Goal: Task Accomplishment & Management: Manage account settings

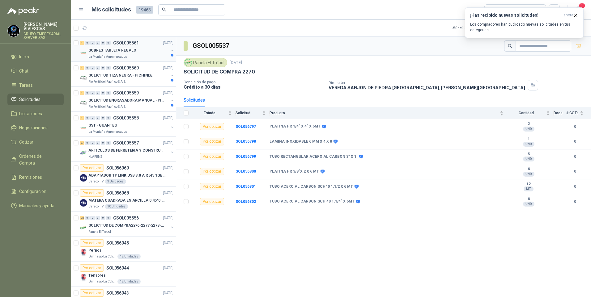
click at [117, 55] on p "La Montaña Agromercados" at bounding box center [107, 56] width 39 height 5
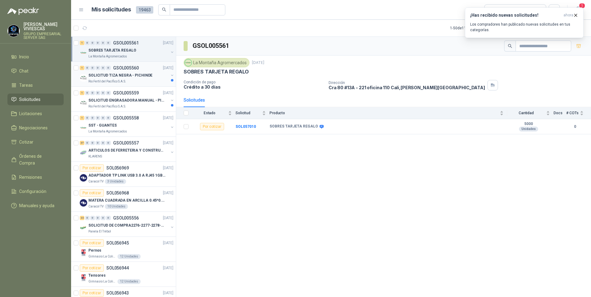
click at [109, 74] on p "SOLICITUD TIZA NEGRA - PICHINDE" at bounding box center [120, 76] width 64 height 6
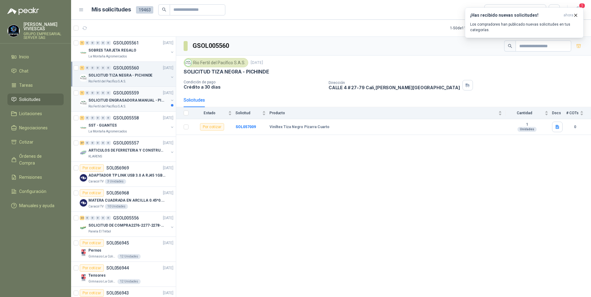
click at [108, 105] on p "Rio Fertil del Pacífico S.A.S." at bounding box center [107, 106] width 38 height 5
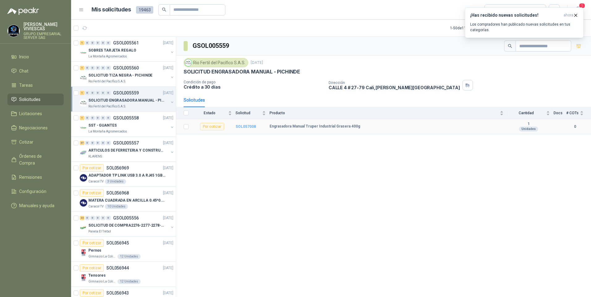
click at [241, 125] on b "SOL057008" at bounding box center [245, 126] width 20 height 4
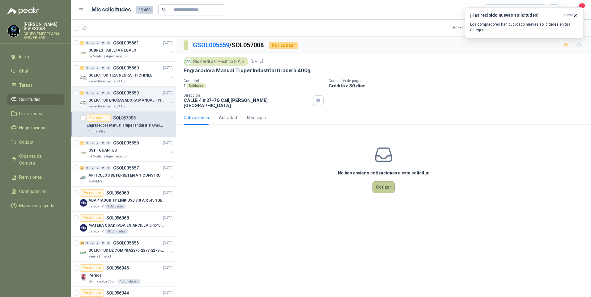
click at [386, 186] on button "Cotizar" at bounding box center [383, 187] width 22 height 12
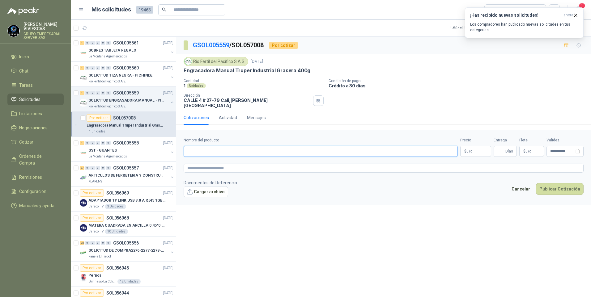
click at [194, 146] on input "Nombre del producto" at bounding box center [320, 151] width 274 height 11
type input "*"
type input "**********"
click at [474, 148] on body "RODRIGO VIVIESCAS GRUPO EMPRESARIAL SERVER SAS Inicio Chat Tareas Solicitudes L…" at bounding box center [295, 148] width 591 height 297
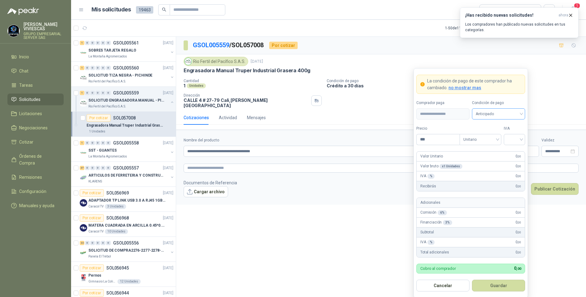
click at [487, 113] on span "Anticipado" at bounding box center [498, 113] width 46 height 9
click at [489, 137] on div "Crédito a 30 días" at bounding box center [498, 136] width 43 height 7
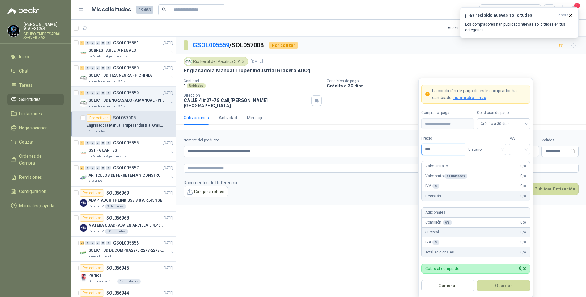
drag, startPoint x: 448, startPoint y: 146, endPoint x: 441, endPoint y: 150, distance: 7.6
click at [448, 146] on input "***" at bounding box center [442, 149] width 43 height 11
type input "********"
click at [525, 146] on input "search" at bounding box center [519, 148] width 14 height 9
drag, startPoint x: 516, startPoint y: 164, endPoint x: 511, endPoint y: 166, distance: 5.7
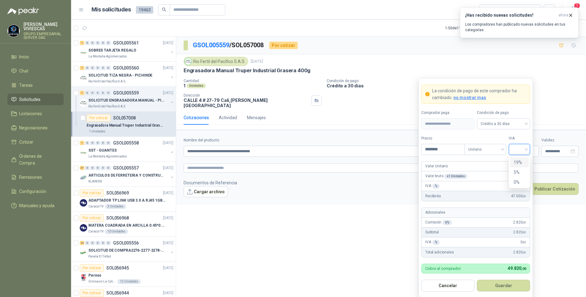
click at [516, 164] on div "19%" at bounding box center [518, 162] width 11 height 7
click at [496, 291] on button "Guardar" at bounding box center [503, 286] width 53 height 12
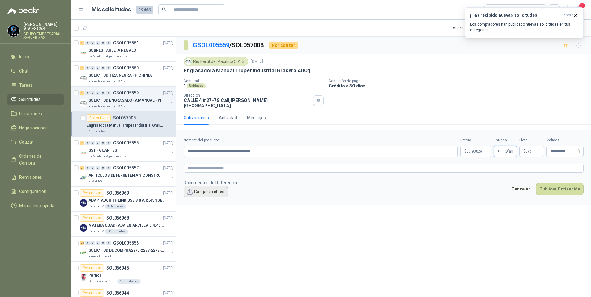
type input "*"
click at [208, 188] on button "Cargar archivo" at bounding box center [205, 191] width 44 height 11
drag, startPoint x: 560, startPoint y: 199, endPoint x: 520, endPoint y: 197, distance: 39.9
click at [561, 199] on div "Cancelar Publicar Cotización" at bounding box center [545, 198] width 75 height 14
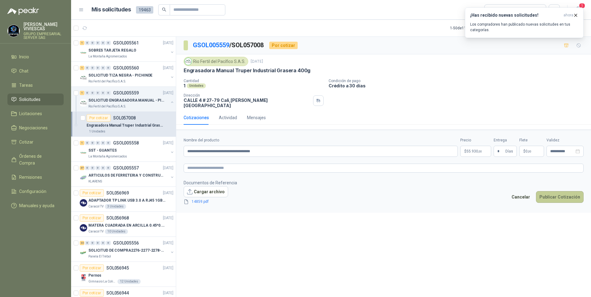
click at [551, 198] on button "Publicar Cotización" at bounding box center [560, 197] width 48 height 12
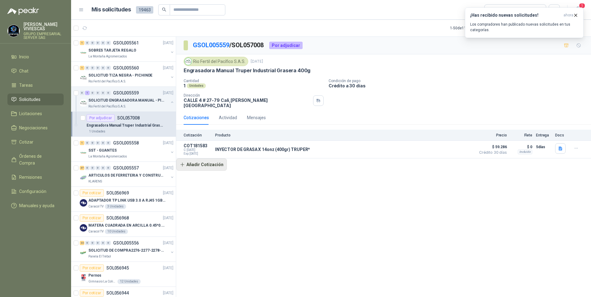
click at [210, 160] on button "Añadir Cotización" at bounding box center [201, 164] width 51 height 12
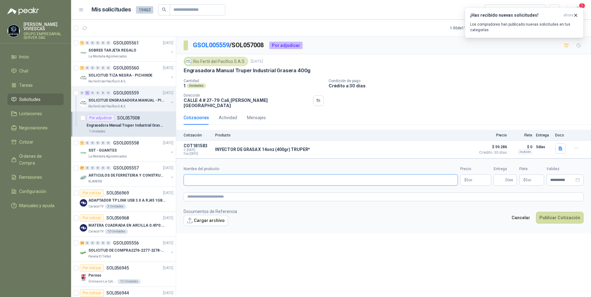
click at [208, 176] on input "Nombre del producto" at bounding box center [320, 180] width 274 height 11
click at [455, 148] on button "Detalles" at bounding box center [457, 149] width 29 height 8
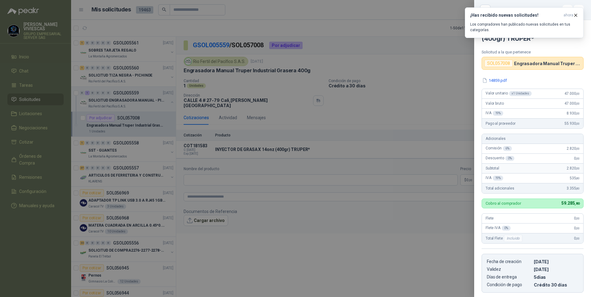
scroll to position [95, 0]
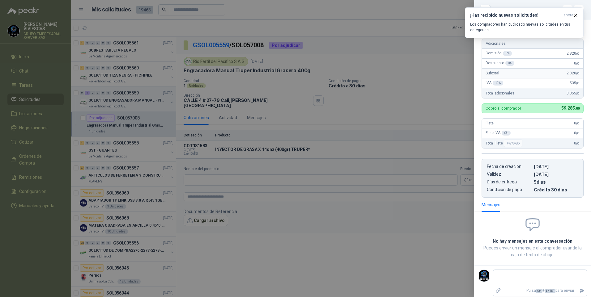
drag, startPoint x: 359, startPoint y: 227, endPoint x: 376, endPoint y: 218, distance: 18.9
click at [362, 225] on div at bounding box center [295, 148] width 591 height 297
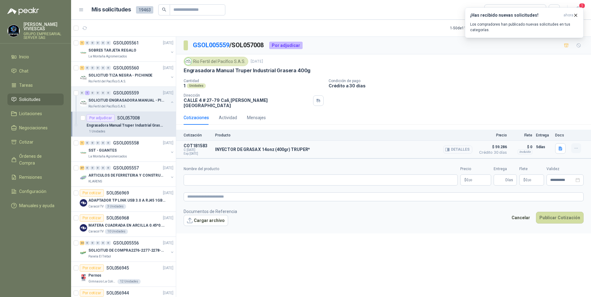
click at [576, 148] on button "button" at bounding box center [576, 148] width 10 height 10
click at [462, 115] on div "Cotizaciones Actividad Mensajes" at bounding box center [383, 118] width 400 height 14
click at [579, 146] on button "button" at bounding box center [576, 148] width 10 height 10
click at [456, 145] on button "Detalles" at bounding box center [457, 149] width 29 height 8
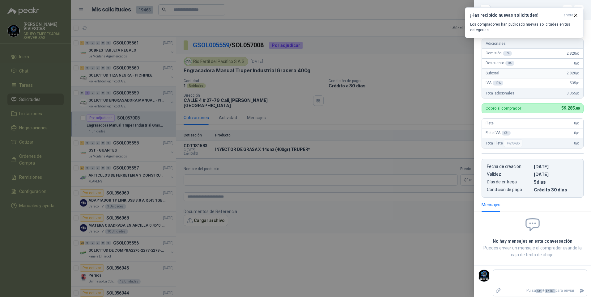
click at [362, 117] on div at bounding box center [295, 148] width 591 height 297
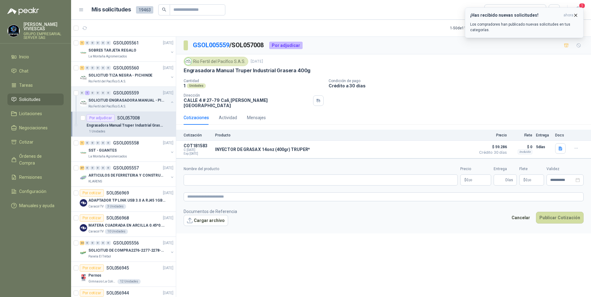
click at [575, 14] on icon "button" at bounding box center [575, 15] width 5 height 5
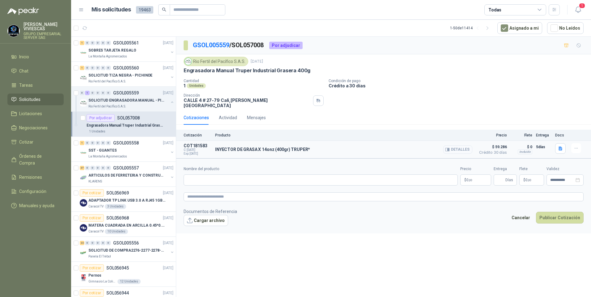
click at [452, 146] on button "Detalles" at bounding box center [457, 149] width 29 height 8
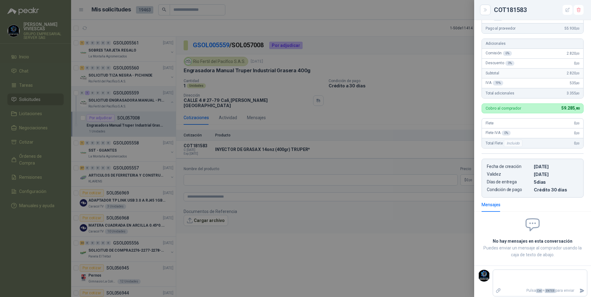
click at [366, 128] on div at bounding box center [295, 148] width 591 height 297
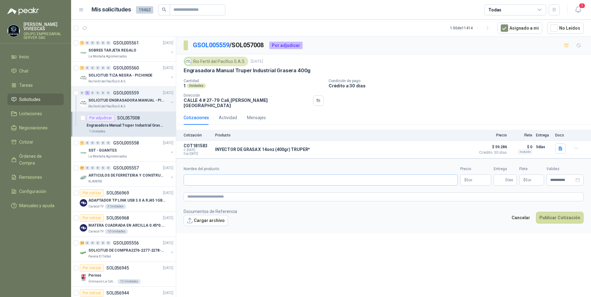
drag, startPoint x: 214, startPoint y: 183, endPoint x: 212, endPoint y: 171, distance: 12.2
click at [213, 179] on form "**********" at bounding box center [383, 195] width 415 height 75
drag, startPoint x: 212, startPoint y: 171, endPoint x: 209, endPoint y: 175, distance: 4.0
click at [212, 175] on input "Nombre del producto" at bounding box center [320, 180] width 274 height 11
click at [246, 150] on div "INYECTOR DE GRASA X 14onz (400gr) TRUPER* Detalles" at bounding box center [343, 149] width 257 height 12
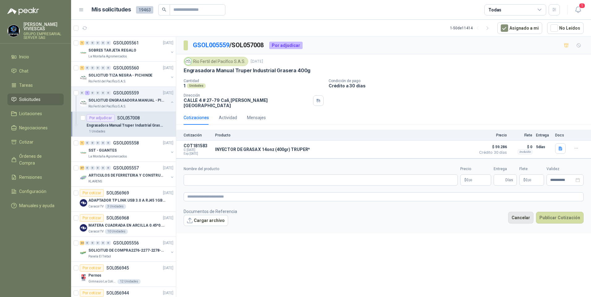
click at [526, 214] on button "Cancelar" at bounding box center [520, 218] width 25 height 12
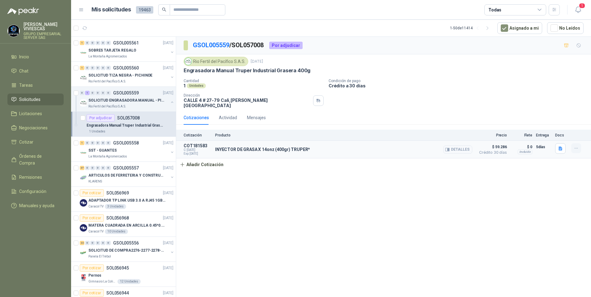
click at [578, 146] on icon "button" at bounding box center [575, 148] width 5 height 5
click at [548, 120] on button "Editar" at bounding box center [563, 119] width 49 height 10
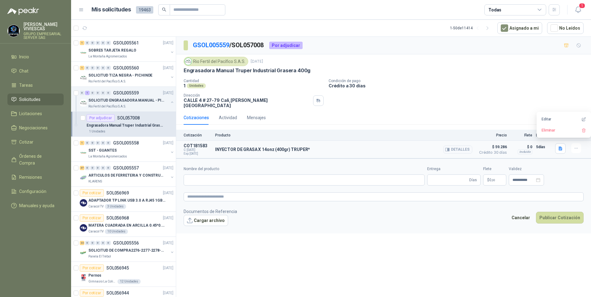
type input "**********"
type input "*"
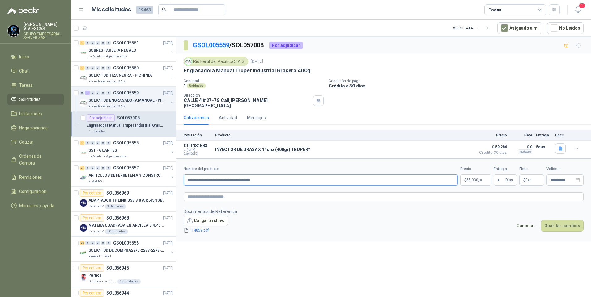
click at [236, 176] on input "**********" at bounding box center [320, 180] width 274 height 11
click at [238, 176] on input "**********" at bounding box center [320, 180] width 274 height 11
type input "**********"
click at [555, 221] on button "Guardar cambios" at bounding box center [562, 226] width 43 height 12
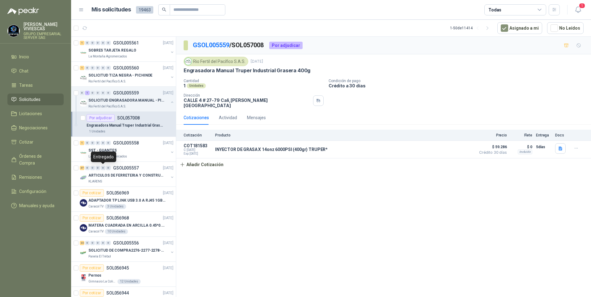
drag, startPoint x: 104, startPoint y: 161, endPoint x: 104, endPoint y: 152, distance: 8.7
click at [104, 152] on div "Entregado" at bounding box center [103, 157] width 25 height 11
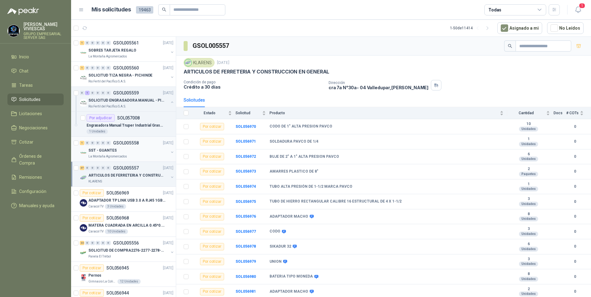
click at [104, 156] on p "La Montaña Agromercados" at bounding box center [107, 156] width 39 height 5
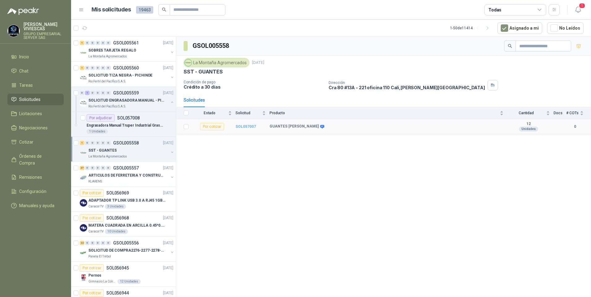
click at [245, 125] on b "SOL057007" at bounding box center [245, 126] width 20 height 4
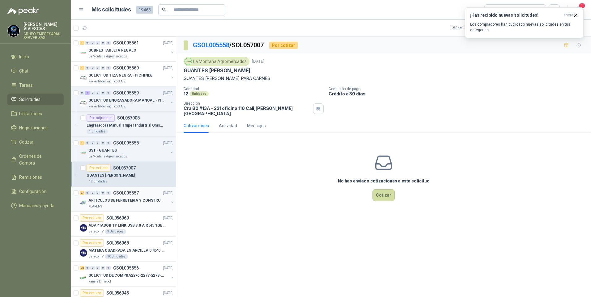
click at [105, 200] on p "ARTICULOS DE FERRETERIA Y CONSTRUCCION EN GENERAL" at bounding box center [126, 201] width 77 height 6
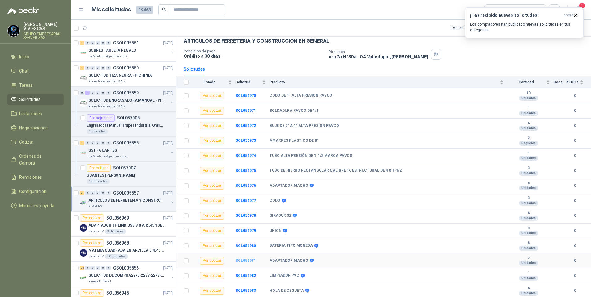
scroll to position [62, 0]
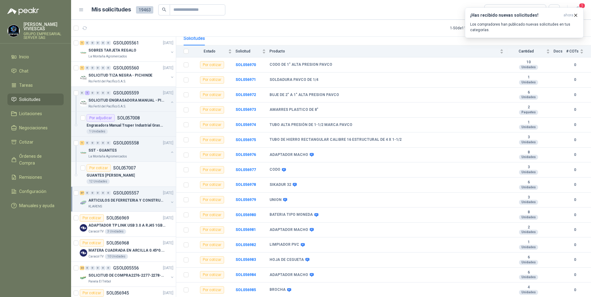
click at [110, 180] on div "12 Unidades" at bounding box center [129, 181] width 87 height 5
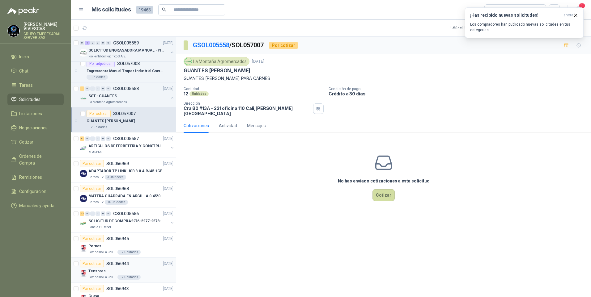
scroll to position [93, 0]
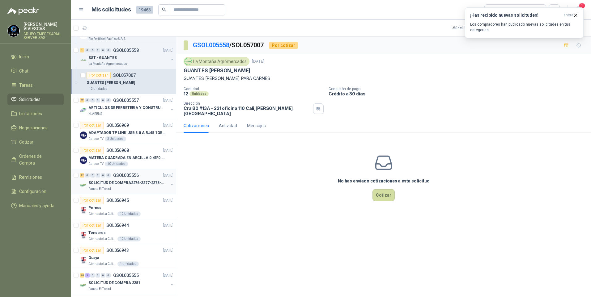
click at [114, 186] on p "SOLICITUD DE COMPRA2276-2277-2278-2284-2285-" at bounding box center [126, 183] width 77 height 6
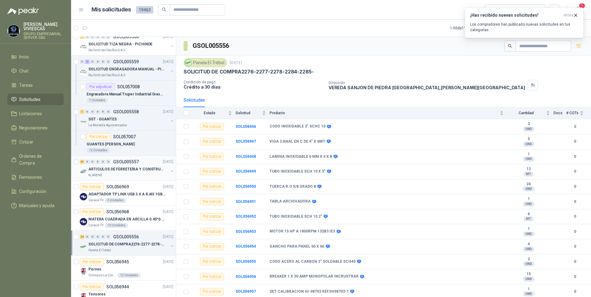
scroll to position [31, 0]
click at [116, 146] on div "Recibido" at bounding box center [109, 151] width 22 height 11
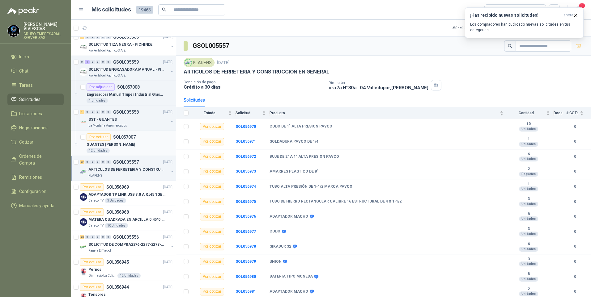
click at [114, 145] on p "GUANTES DE MALLA" at bounding box center [110, 145] width 48 height 6
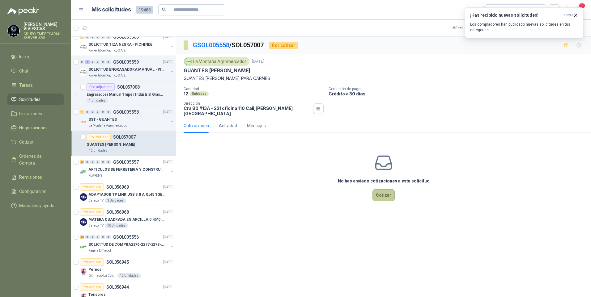
click at [383, 190] on button "Cotizar" at bounding box center [383, 195] width 22 height 12
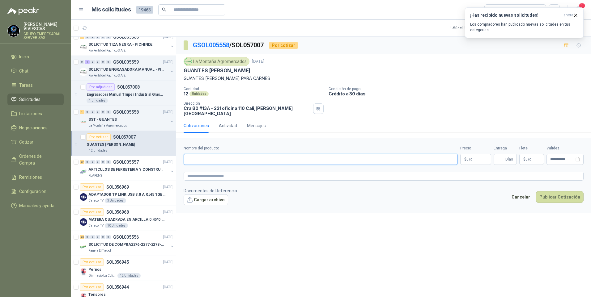
click at [202, 158] on input "Nombre del producto" at bounding box center [320, 159] width 274 height 11
type input "*"
type input "**********"
click at [471, 154] on p "$ 0 ,00" at bounding box center [475, 159] width 31 height 11
click at [576, 16] on icon "button" at bounding box center [575, 15] width 5 height 5
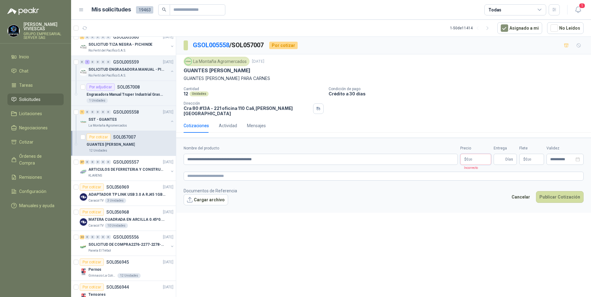
click at [469, 157] on body "RODRIGO VIVIESCAS GRUPO EMPRESARIAL SERVER SAS Inicio Chat Tareas Solicitudes L…" at bounding box center [295, 148] width 591 height 297
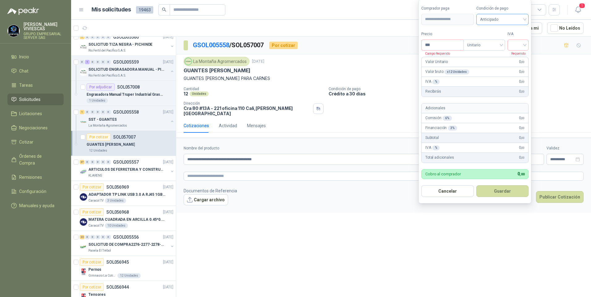
click at [504, 19] on span "Anticipado" at bounding box center [502, 19] width 45 height 9
drag, startPoint x: 513, startPoint y: 41, endPoint x: 460, endPoint y: 52, distance: 54.0
click at [513, 41] on div "Crédito a 30 días" at bounding box center [503, 42] width 43 height 7
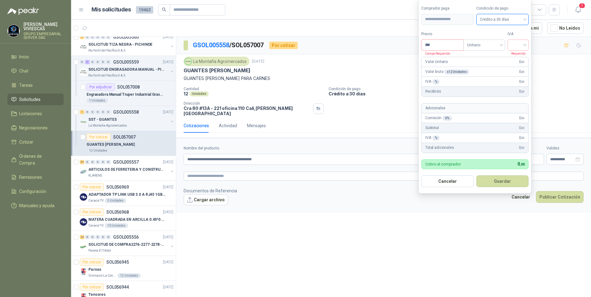
click at [443, 45] on input "***" at bounding box center [442, 45] width 42 height 11
click at [440, 45] on input "*********" at bounding box center [442, 45] width 42 height 11
type input "*********"
click at [521, 42] on input "search" at bounding box center [518, 44] width 14 height 9
click at [518, 57] on div "19%" at bounding box center [518, 57] width 11 height 7
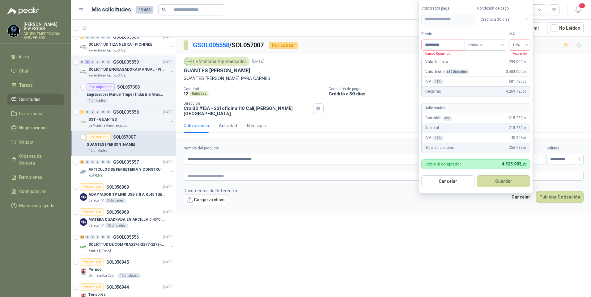
drag, startPoint x: 509, startPoint y: 181, endPoint x: 506, endPoint y: 184, distance: 4.6
click at [509, 181] on button "Guardar" at bounding box center [503, 181] width 53 height 12
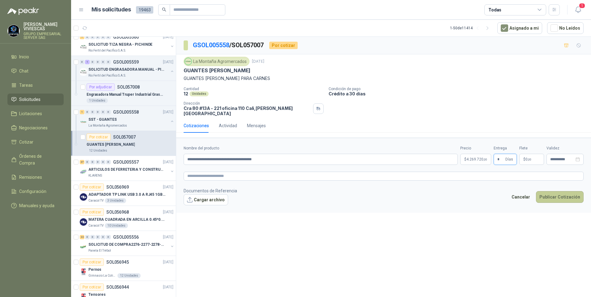
type input "*"
click at [566, 194] on button "Publicar Cotización" at bounding box center [560, 197] width 48 height 12
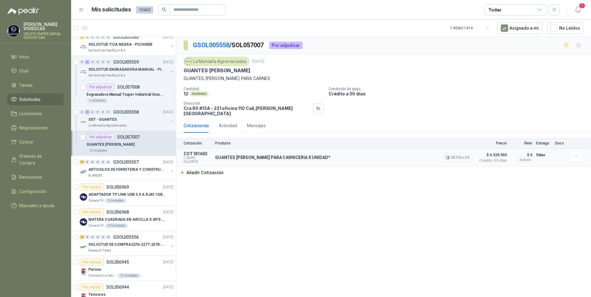
click at [457, 154] on button "Detalles" at bounding box center [457, 158] width 29 height 8
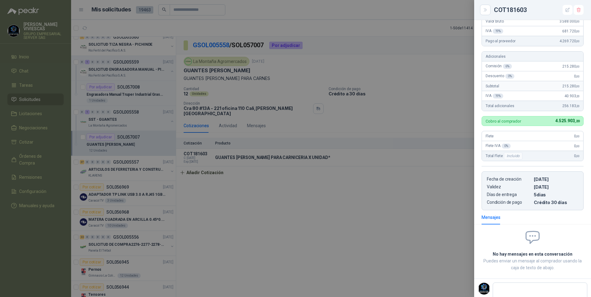
scroll to position [92, 0]
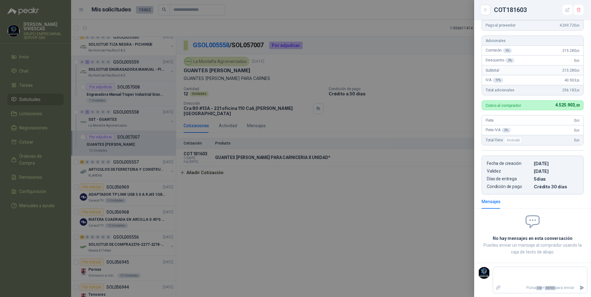
click at [364, 255] on div at bounding box center [295, 148] width 591 height 297
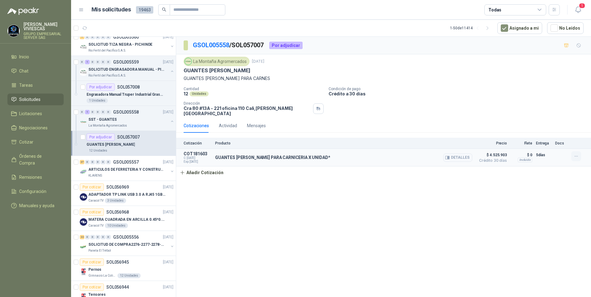
click at [575, 154] on icon "button" at bounding box center [575, 156] width 5 height 5
click at [544, 129] on button "Editar" at bounding box center [563, 127] width 49 height 10
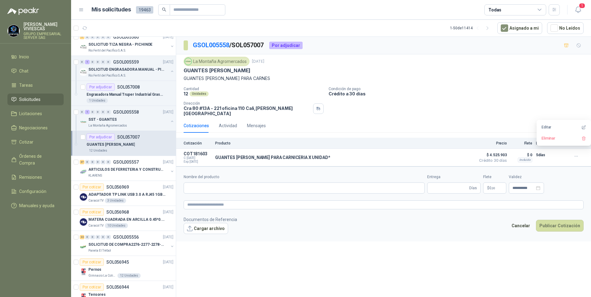
type input "**********"
type input "*"
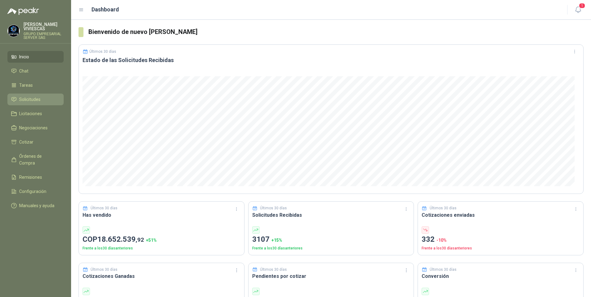
click at [31, 98] on span "Solicitudes" at bounding box center [29, 99] width 21 height 7
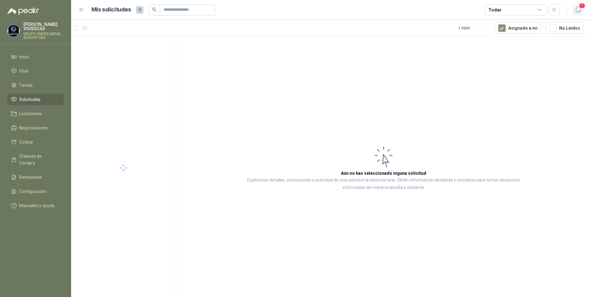
click at [579, 10] on icon "button" at bounding box center [578, 10] width 8 height 8
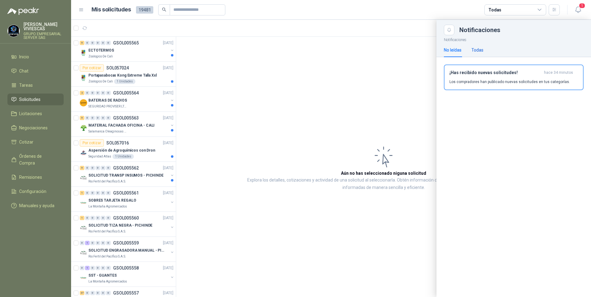
click at [480, 50] on div "Todas" at bounding box center [477, 50] width 12 height 7
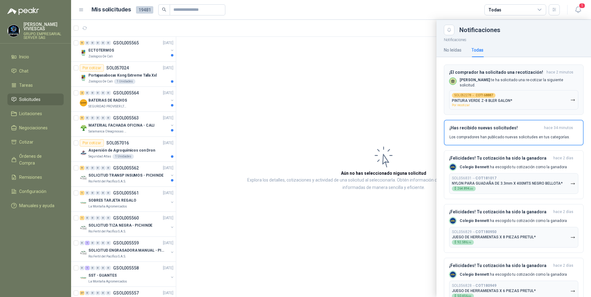
click at [497, 103] on div "SOL052278 → COT168887 PINTURA VERDE Z-8 BLER GALON* Por recotizar" at bounding box center [482, 100] width 60 height 14
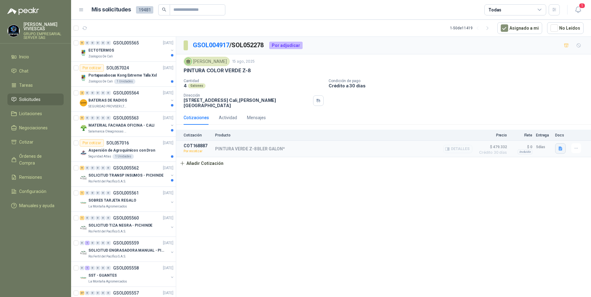
click at [561, 147] on icon "button" at bounding box center [560, 149] width 4 height 4
click at [518, 135] on button "image - 2025-08-15T105300.824.png" at bounding box center [525, 135] width 73 height 6
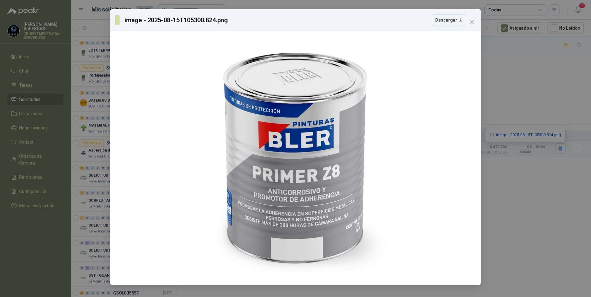
click at [545, 225] on div "image - 2025-08-15T105300.824.png Descargar" at bounding box center [295, 148] width 591 height 297
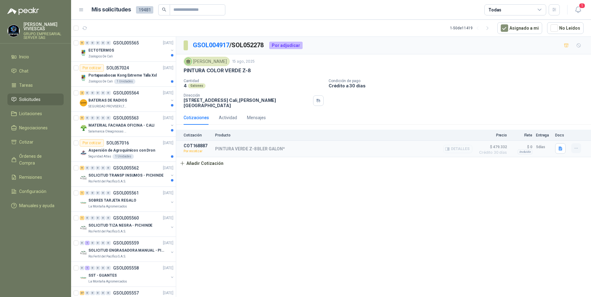
click at [577, 150] on icon "button" at bounding box center [575, 148] width 5 height 5
click at [550, 136] on button "Re-cotizar" at bounding box center [563, 135] width 49 height 10
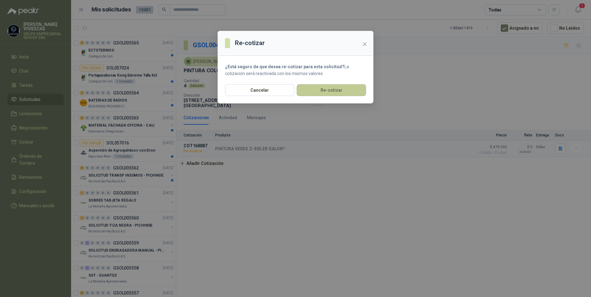
click at [329, 86] on button "Re-cotizar" at bounding box center [331, 90] width 69 height 12
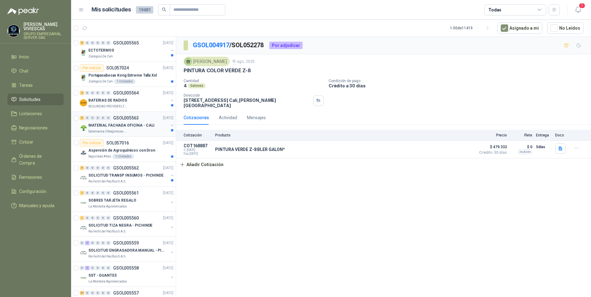
click at [107, 127] on p "MATERIAL FACHADA OFICINA - CALI" at bounding box center [121, 126] width 66 height 6
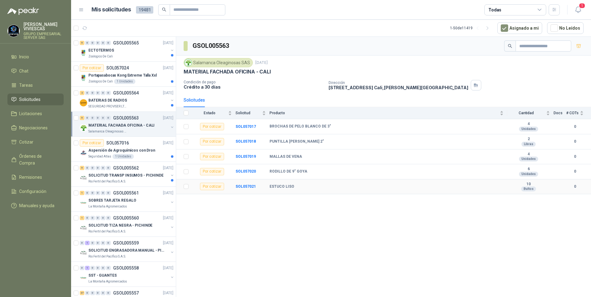
click at [244, 184] on td "SOL057021" at bounding box center [252, 186] width 34 height 15
click at [239, 186] on b "SOL057021" at bounding box center [245, 186] width 20 height 4
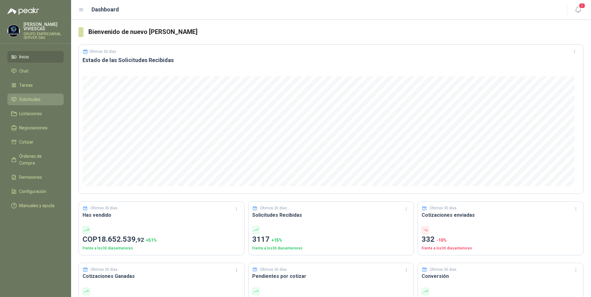
click at [27, 100] on span "Solicitudes" at bounding box center [29, 99] width 21 height 7
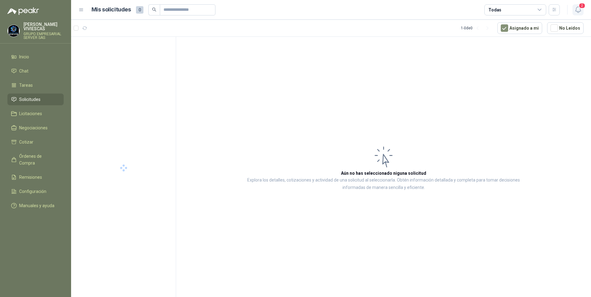
click at [579, 10] on icon "button" at bounding box center [578, 10] width 8 height 8
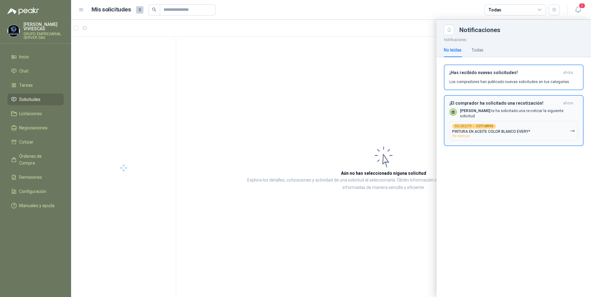
click at [506, 124] on button "SOL052279 → COT168900 PINTURA EN ACEITE COLOR BLANCO EVERY* Por recotizar" at bounding box center [513, 130] width 129 height 19
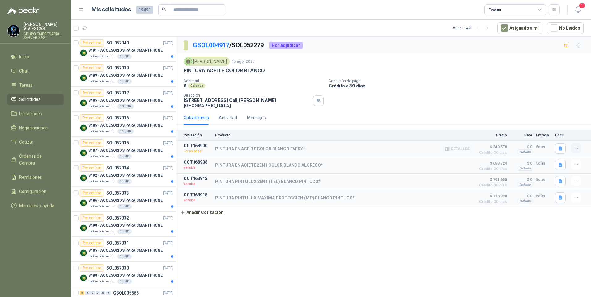
click at [579, 151] on button "button" at bounding box center [576, 148] width 10 height 10
click at [547, 133] on button "Re-cotizar" at bounding box center [563, 135] width 49 height 10
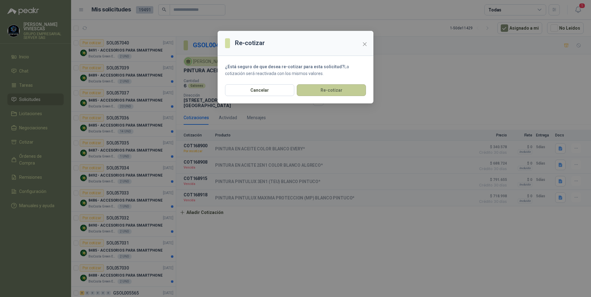
click at [339, 89] on button "Re-cotizar" at bounding box center [331, 90] width 69 height 12
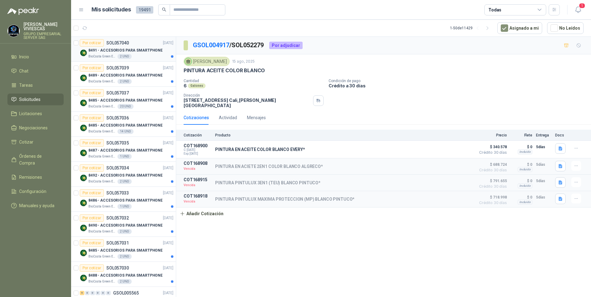
click at [106, 50] on p "8491 - ACCESORIOS PARA SMARTPHONE" at bounding box center [125, 51] width 74 height 6
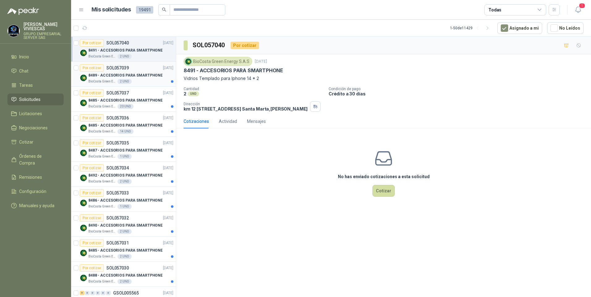
click at [102, 82] on p "BioCosta Green Energy S.A.S" at bounding box center [102, 81] width 28 height 5
click at [110, 100] on p "8485 - ACCESORIOS PARA SMARTPHONE" at bounding box center [125, 101] width 74 height 6
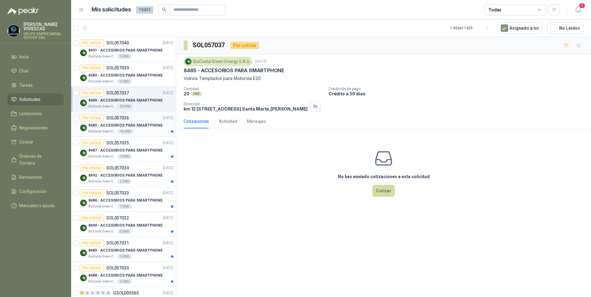
click at [110, 129] on p "BioCosta Green Energy S.A.S" at bounding box center [102, 131] width 28 height 5
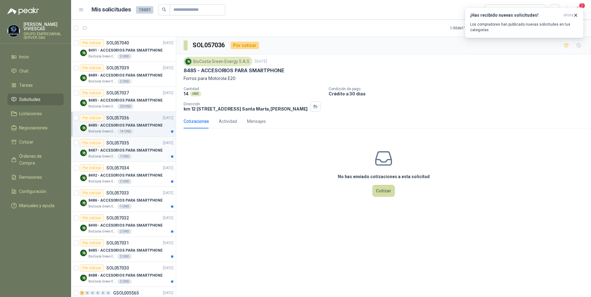
click at [109, 154] on div "8487 - ACCESORIOS PARA SMARTPHONE" at bounding box center [130, 150] width 85 height 7
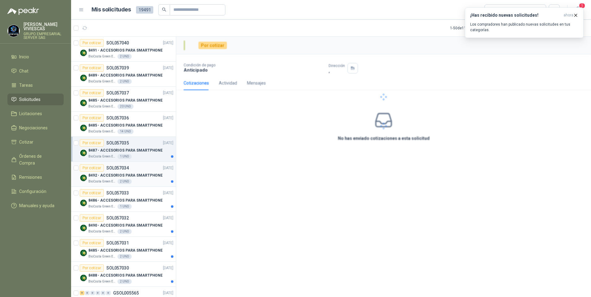
click at [109, 176] on p "8492 - ACCESORIOS PARA SMARTPHONE" at bounding box center [125, 176] width 74 height 6
click at [110, 202] on p "8486 - ACCESORIOS PARA SMARTPHONE" at bounding box center [125, 201] width 74 height 6
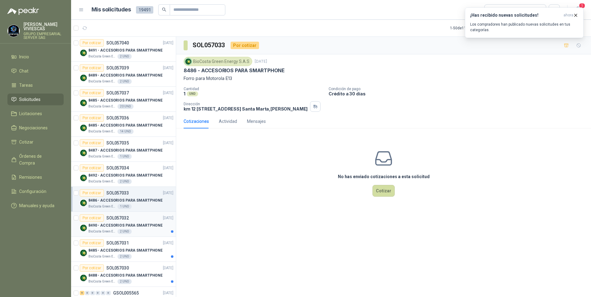
click at [108, 224] on p "8490 - ACCESORIOS PARA SMARTPHONE" at bounding box center [125, 226] width 74 height 6
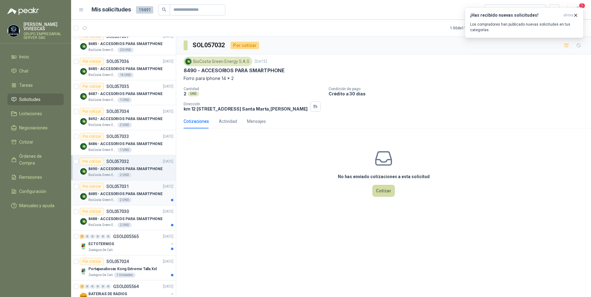
scroll to position [62, 0]
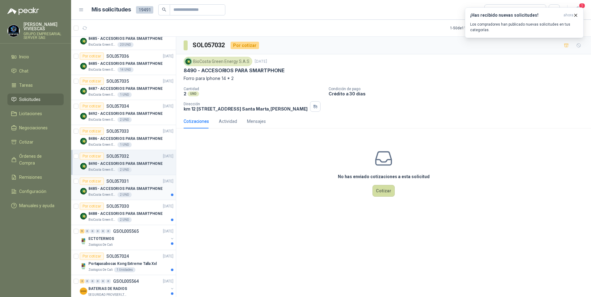
click at [112, 188] on p "8485 - ACCESORIOS PARA SMARTPHONE" at bounding box center [125, 189] width 74 height 6
click at [104, 218] on p "BioCosta Green Energy S.A.S" at bounding box center [102, 219] width 28 height 5
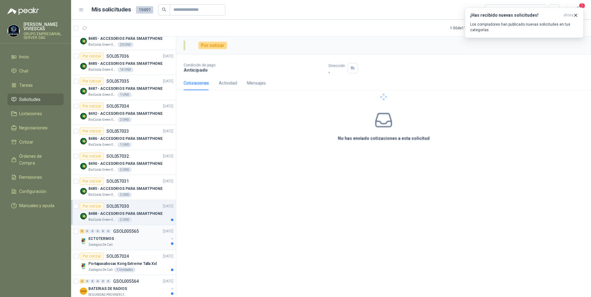
click at [105, 239] on p "ECTOTERMOS" at bounding box center [101, 239] width 26 height 6
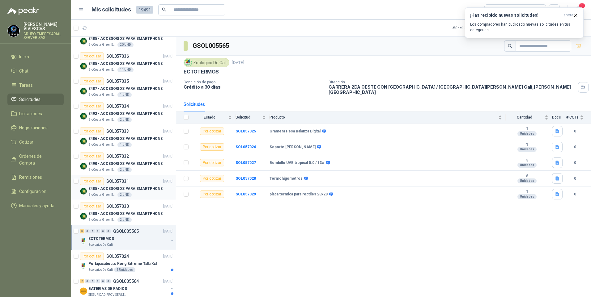
scroll to position [93, 0]
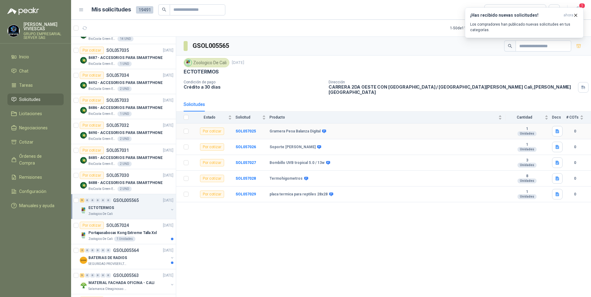
click at [242, 124] on td "SOL057025" at bounding box center [252, 132] width 34 height 16
click at [242, 129] on b "SOL057025" at bounding box center [245, 131] width 20 height 4
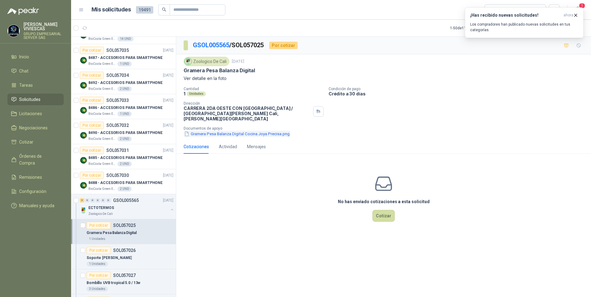
click at [252, 131] on button "Gramera Pesa Balanza Digital Cocina Joya Precisa.png" at bounding box center [236, 134] width 107 height 6
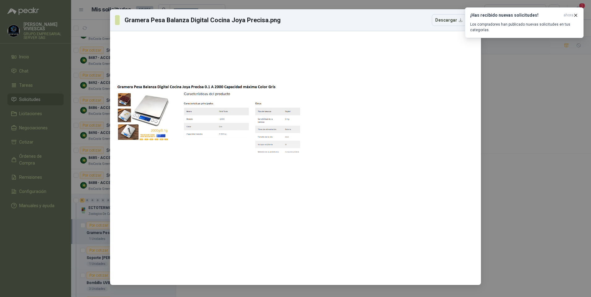
drag, startPoint x: 530, startPoint y: 170, endPoint x: 529, endPoint y: 157, distance: 12.5
click at [530, 169] on div "Gramera Pesa Balanza Digital Cocina Joya Precisa.png Descargar" at bounding box center [295, 148] width 591 height 297
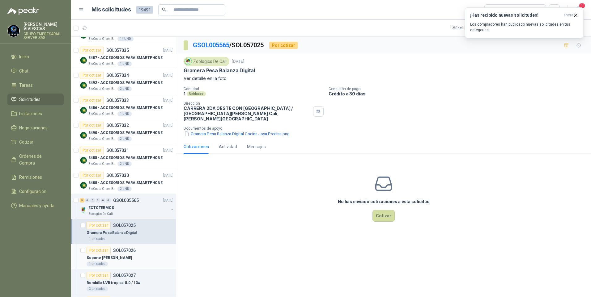
click at [110, 259] on p "Soporte iman cuchillos" at bounding box center [108, 258] width 45 height 6
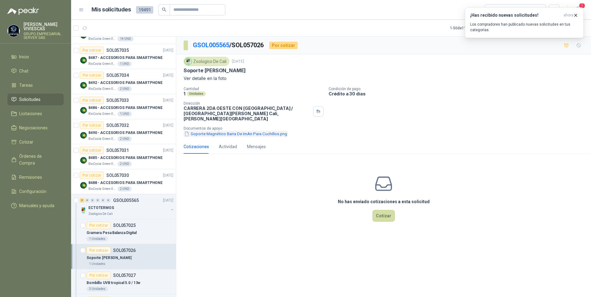
click at [213, 131] on button "Soporte Magnético Barra De ImAn Para Cuchillos.png" at bounding box center [235, 134] width 104 height 6
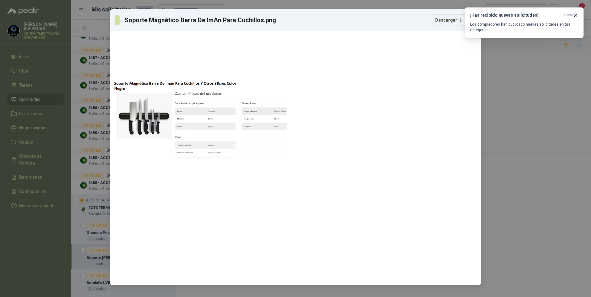
drag, startPoint x: 515, startPoint y: 105, endPoint x: 512, endPoint y: 97, distance: 8.3
click at [515, 105] on div "Soporte Magnético Barra De ImAn Para Cuchillos.png Descargar" at bounding box center [295, 148] width 591 height 297
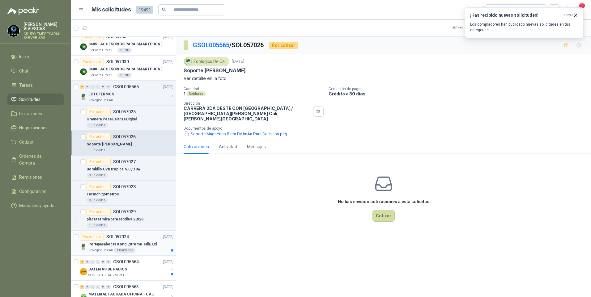
scroll to position [216, 0]
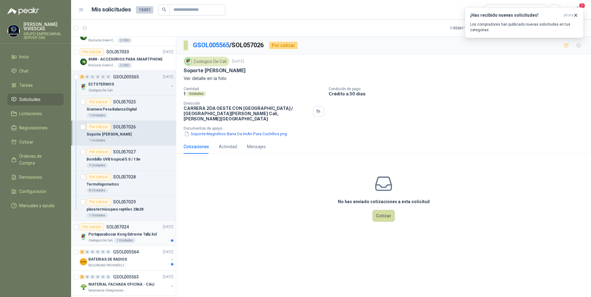
click at [102, 235] on p "Portapasabocas Kong Extreme Talla Xxl" at bounding box center [122, 235] width 68 height 6
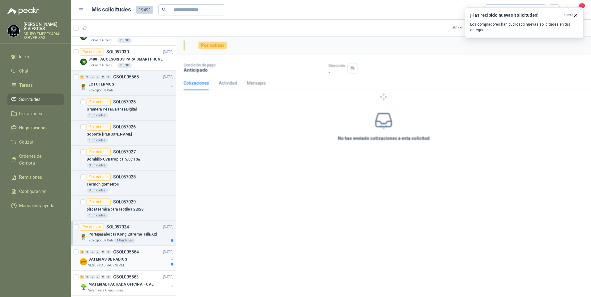
click at [102, 259] on p "BATERIAS DE RADIOS" at bounding box center [107, 260] width 39 height 6
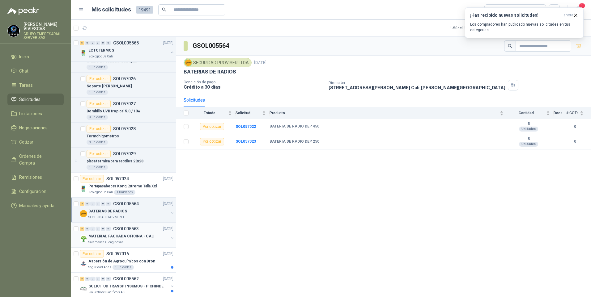
scroll to position [278, 0]
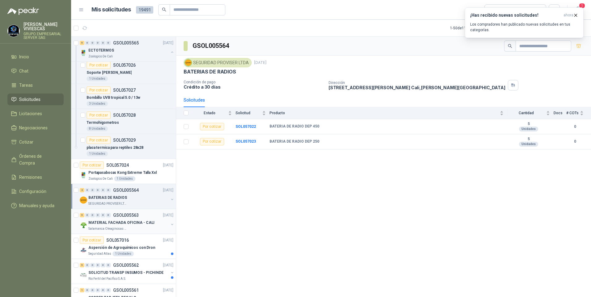
click at [115, 221] on p "MATERIAL FACHADA OFICINA - CALI" at bounding box center [121, 223] width 66 height 6
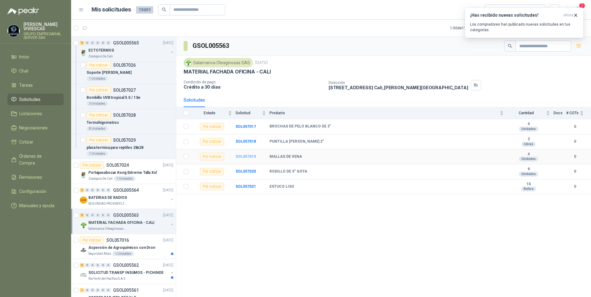
click at [248, 158] on b "SOL057019" at bounding box center [245, 156] width 20 height 4
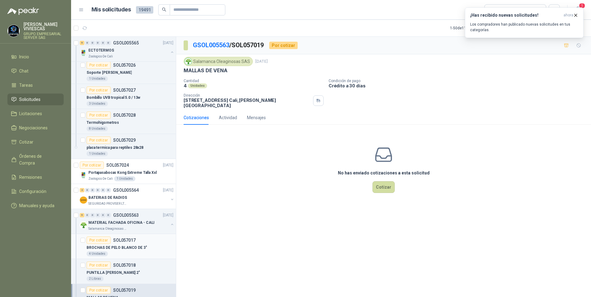
click at [113, 249] on p "BROCHAS DE PELO BLANCO DE 3"" at bounding box center [116, 248] width 61 height 6
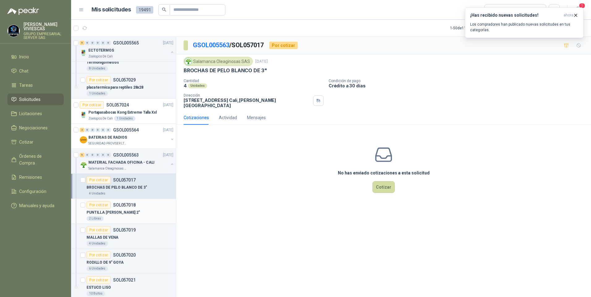
scroll to position [340, 0]
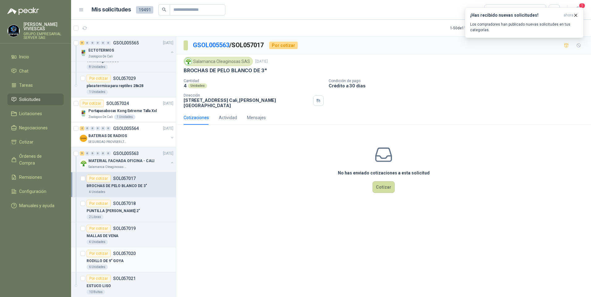
click at [107, 260] on p "RODILLO DE 9" GOYA" at bounding box center [104, 261] width 37 height 6
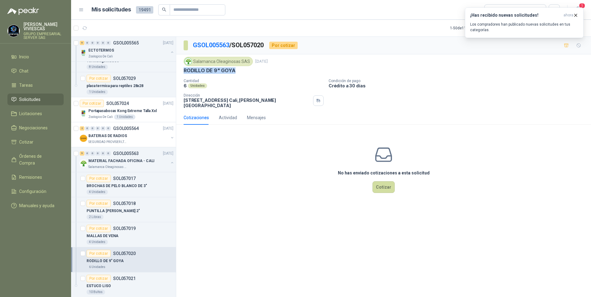
drag, startPoint x: 185, startPoint y: 70, endPoint x: 268, endPoint y: 71, distance: 82.8
click at [268, 71] on div "RODILLO DE 9" GOYA" at bounding box center [383, 70] width 400 height 6
drag, startPoint x: 268, startPoint y: 71, endPoint x: 216, endPoint y: 71, distance: 51.9
copy p "RODILLO DE 9" GOYA"
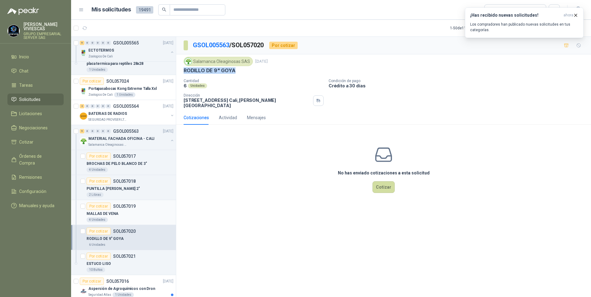
scroll to position [371, 0]
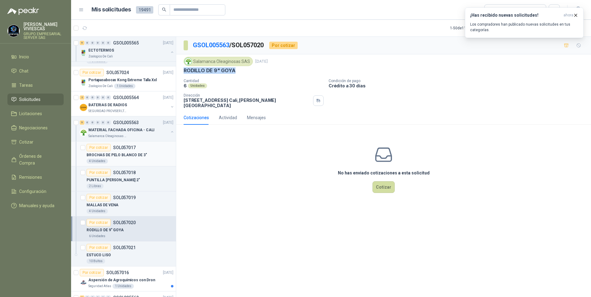
click at [98, 153] on p "BROCHAS DE PELO BLANCO DE 3"" at bounding box center [116, 155] width 61 height 6
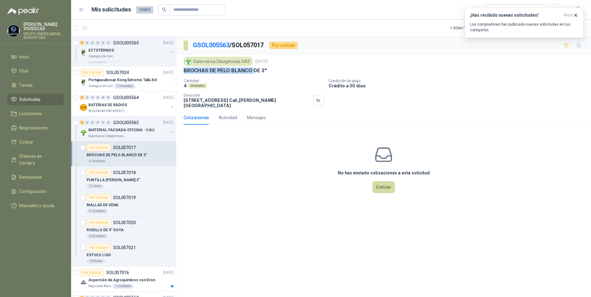
drag, startPoint x: 184, startPoint y: 70, endPoint x: 252, endPoint y: 75, distance: 68.2
click at [252, 75] on div "Salamanca Oleaginosas SAS 23 sept, 2025 BROCHAS DE PELO BLANCO DE 3" Cantidad 4…" at bounding box center [383, 82] width 400 height 51
drag, startPoint x: 252, startPoint y: 75, endPoint x: 247, endPoint y: 76, distance: 5.0
click at [247, 76] on div "Salamanca Oleaginosas SAS 23 sept, 2025 BROCHAS DE PELO BLANCO DE 3" Cantidad 4…" at bounding box center [383, 82] width 400 height 51
click at [192, 72] on p "BROCHAS DE PELO BLANCO DE 3"" at bounding box center [224, 70] width 83 height 6
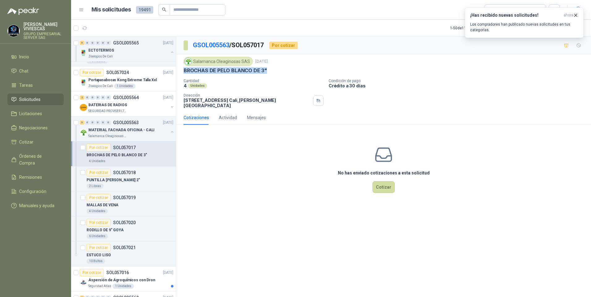
drag, startPoint x: 183, startPoint y: 72, endPoint x: 276, endPoint y: 73, distance: 92.4
click at [276, 73] on div "Salamanca Oleaginosas SAS 23 sept, 2025 BROCHAS DE PELO BLANCO DE 3" Cantidad 4…" at bounding box center [383, 82] width 415 height 56
drag, startPoint x: 276, startPoint y: 73, endPoint x: 239, endPoint y: 70, distance: 36.8
copy p "BROCHAS DE PELO BLANCO DE 3""
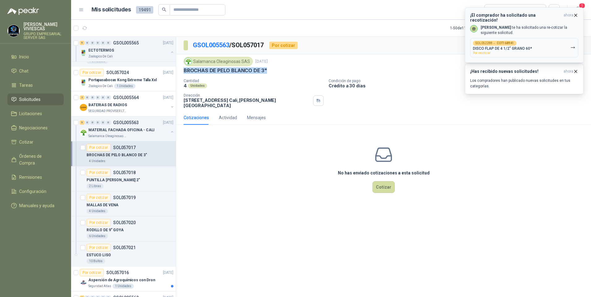
click at [503, 46] on p "DISCO FLAP DE 4 1/2" GRANO 60*" at bounding box center [502, 48] width 59 height 4
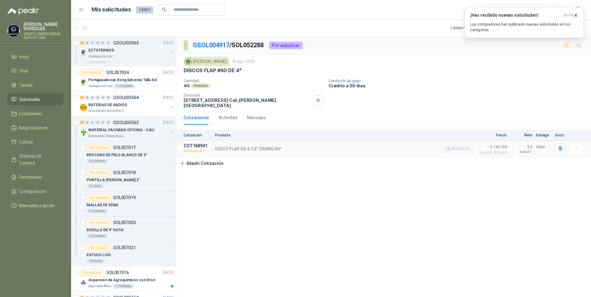
click at [570, 153] on article "COT168941 Por recotizar DISCO FLAP DE 4 1/2" GRANO 60* Detalles $ 126.140 Crédi…" at bounding box center [383, 149] width 415 height 16
click at [576, 150] on icon "button" at bounding box center [575, 148] width 5 height 5
click at [551, 133] on button "Re-cotizar" at bounding box center [563, 135] width 49 height 10
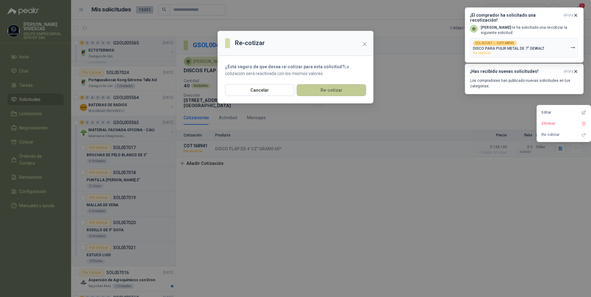
click at [327, 94] on button "Re-cotizar" at bounding box center [331, 90] width 69 height 12
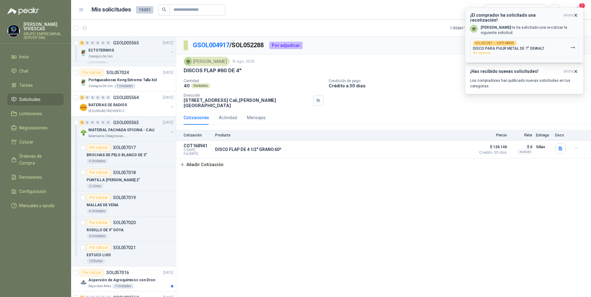
click at [527, 41] on div "SOL052287 → COT168935 DISCO PARA PULIR METAL DE 7" DEWALT Por recotizar" at bounding box center [508, 48] width 71 height 14
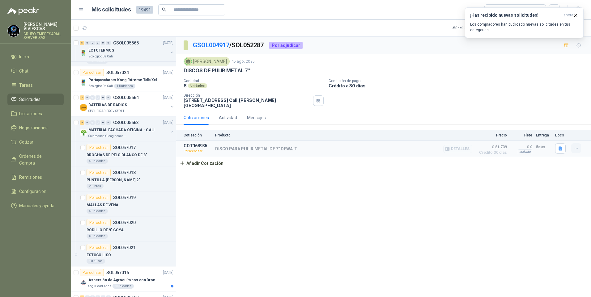
click at [575, 148] on icon "button" at bounding box center [575, 148] width 5 height 5
click at [551, 134] on button "Re-cotizar" at bounding box center [563, 135] width 49 height 10
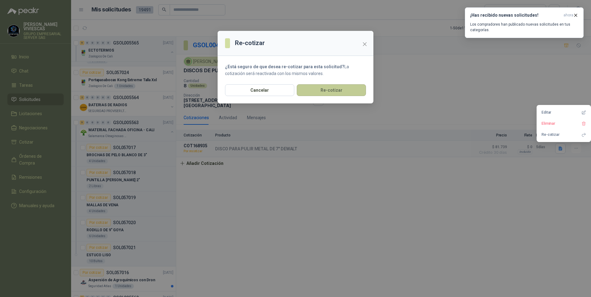
click at [325, 91] on button "Re-cotizar" at bounding box center [331, 90] width 69 height 12
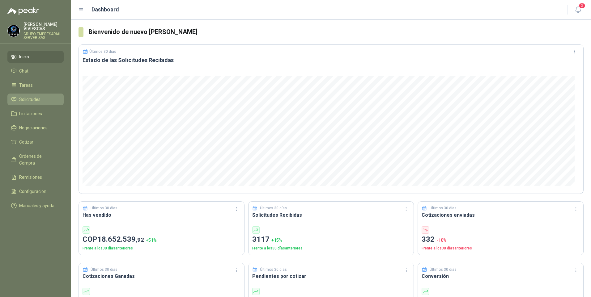
click at [27, 101] on span "Solicitudes" at bounding box center [29, 99] width 21 height 7
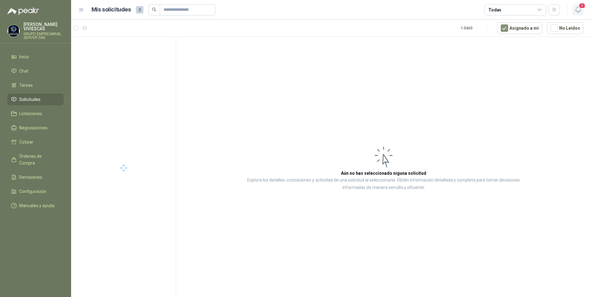
click at [578, 10] on icon "button" at bounding box center [578, 10] width 8 height 8
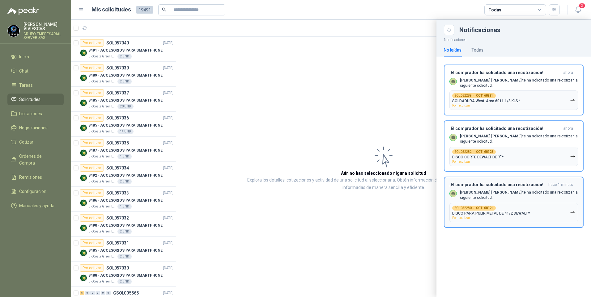
click at [573, 214] on icon "button" at bounding box center [572, 212] width 5 height 5
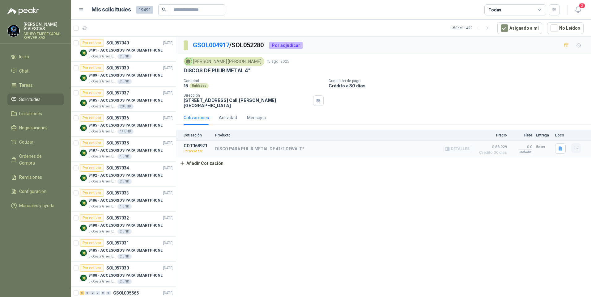
click at [573, 150] on button "button" at bounding box center [576, 148] width 10 height 10
click at [547, 133] on button "Re-cotizar" at bounding box center [563, 135] width 49 height 10
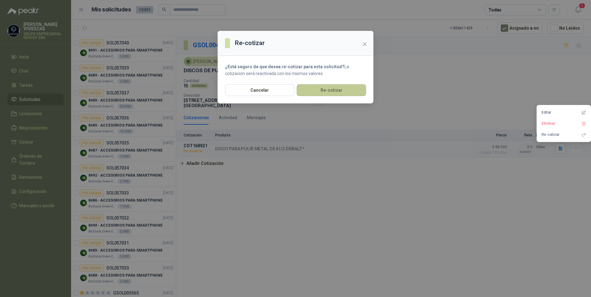
click at [340, 95] on button "Re-cotizar" at bounding box center [331, 90] width 69 height 12
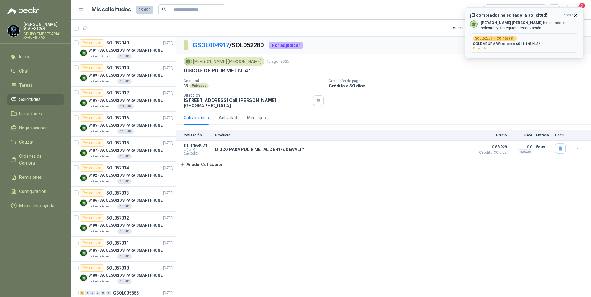
click at [537, 41] on div "SOL052289 → COT168991 SOLDADURA West-Arco 6011 1/8 KLS* Por recotizar" at bounding box center [507, 43] width 68 height 14
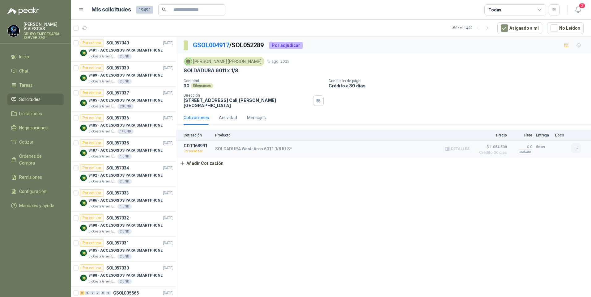
click at [577, 148] on icon "button" at bounding box center [575, 148] width 5 height 5
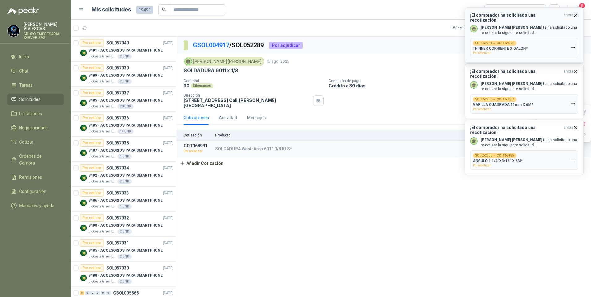
click at [500, 41] on div "SOL052281 → COT168922 THINNER CORRIENTE X GALON* Por recotizar" at bounding box center [500, 48] width 55 height 14
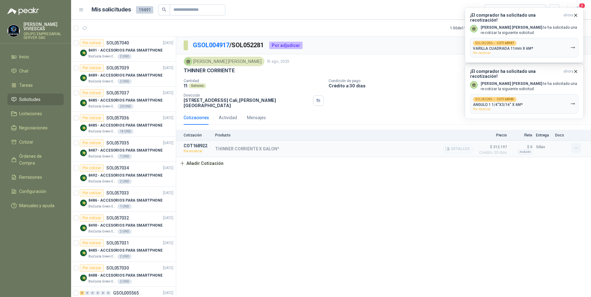
click at [575, 148] on icon "button" at bounding box center [575, 148] width 5 height 5
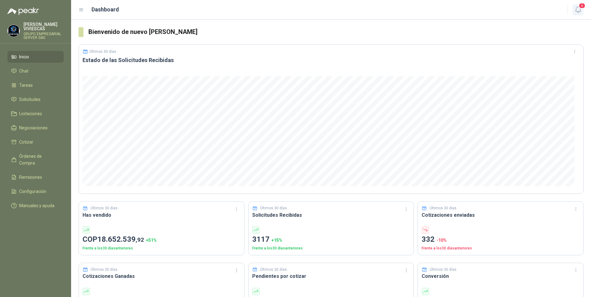
click at [578, 11] on icon "button" at bounding box center [578, 10] width 8 height 8
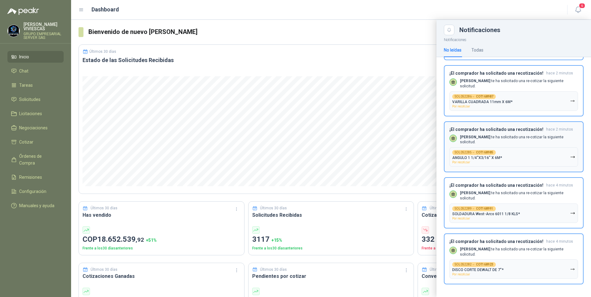
scroll to position [115, 0]
click at [491, 272] on p "DISCO CORTE DEWALT DE 7"*" at bounding box center [477, 270] width 51 height 4
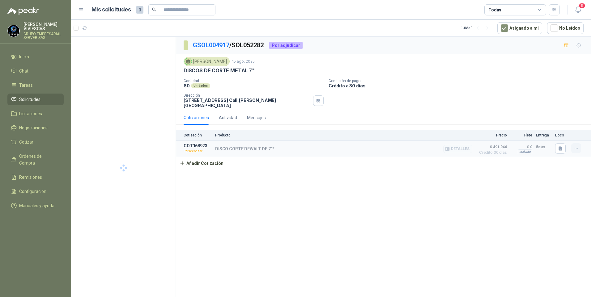
click at [574, 149] on icon "button" at bounding box center [575, 148] width 5 height 5
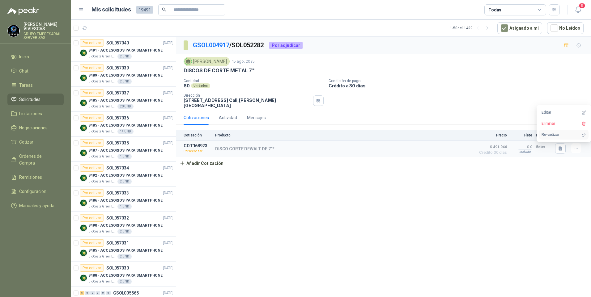
click at [549, 134] on button "Re-cotizar" at bounding box center [563, 135] width 49 height 10
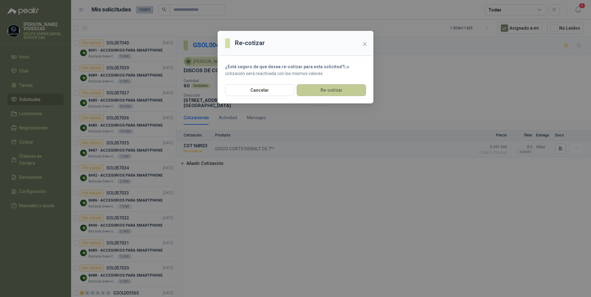
click at [332, 92] on button "Re-cotizar" at bounding box center [331, 90] width 69 height 12
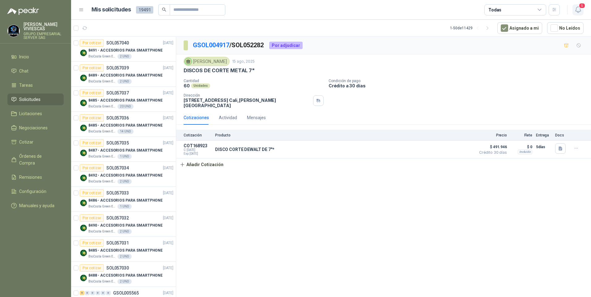
click at [578, 12] on icon "button" at bounding box center [578, 10] width 8 height 8
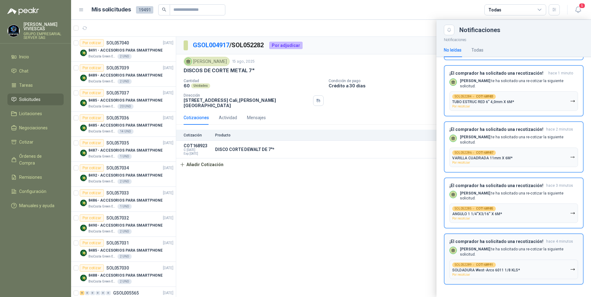
click at [495, 269] on p "SOLDADURA West-Arco 6011 1/8 KLS*" at bounding box center [486, 270] width 68 height 4
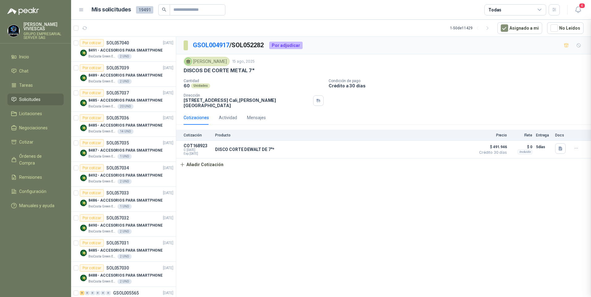
scroll to position [2, 0]
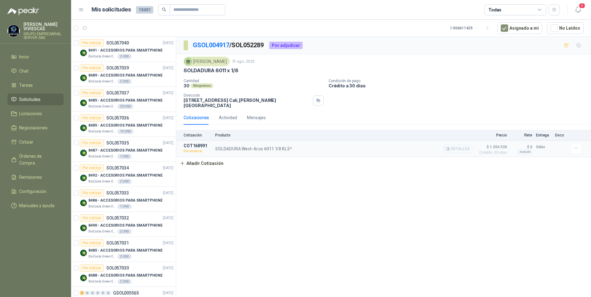
click at [455, 144] on div "Detalles" at bounding box center [457, 148] width 29 height 11
click at [455, 148] on button "Detalles" at bounding box center [457, 149] width 29 height 8
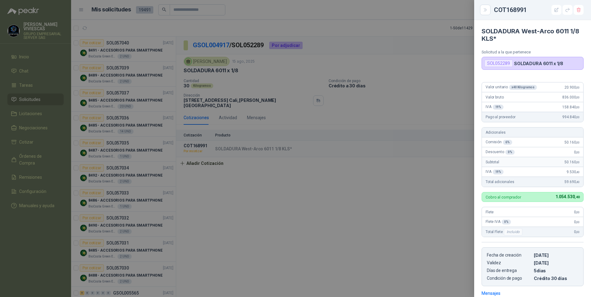
click at [403, 199] on div at bounding box center [295, 148] width 591 height 297
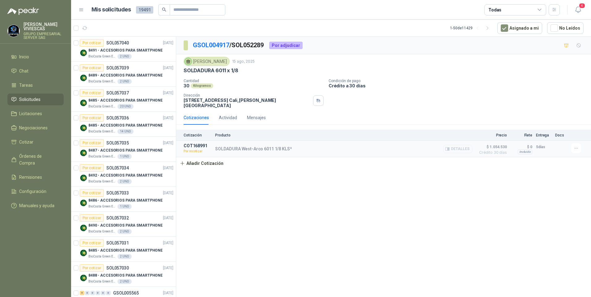
click at [459, 150] on button "Detalles" at bounding box center [457, 149] width 29 height 8
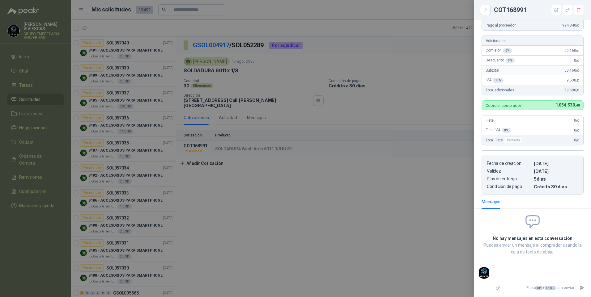
drag, startPoint x: 296, startPoint y: 281, endPoint x: 333, endPoint y: 265, distance: 40.5
click at [298, 279] on div at bounding box center [295, 148] width 591 height 297
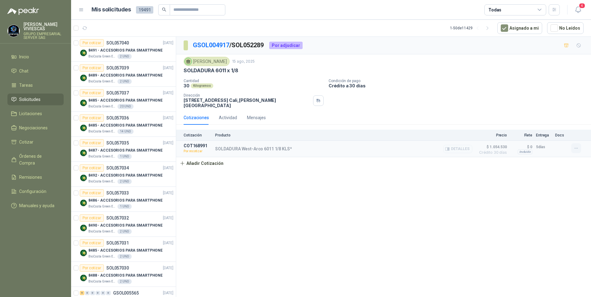
click at [578, 148] on icon "button" at bounding box center [575, 148] width 5 height 5
click at [543, 111] on button "Editar" at bounding box center [563, 112] width 49 height 10
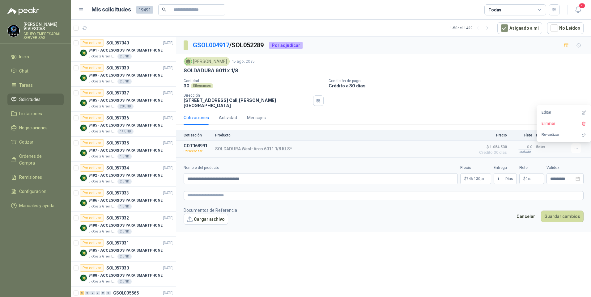
click at [466, 179] on body "RODRIGO VIVIESCAS GRUPO EMPRESARIAL SERVER SAS Inicio Chat Tareas Solicitudes L…" at bounding box center [295, 148] width 591 height 297
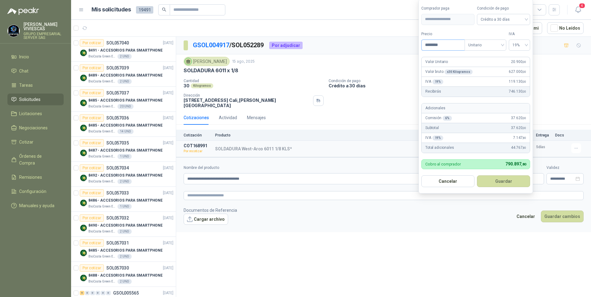
drag, startPoint x: 437, startPoint y: 43, endPoint x: 432, endPoint y: 44, distance: 5.3
click at [436, 44] on input "********" at bounding box center [442, 45] width 43 height 11
type input "********"
click at [496, 178] on button "Guardar" at bounding box center [503, 181] width 53 height 12
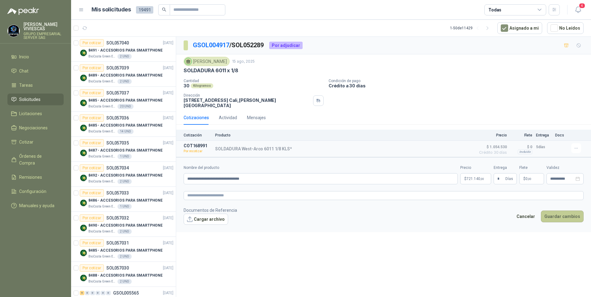
click at [563, 216] on button "Guardar cambios" at bounding box center [562, 217] width 43 height 12
click at [577, 12] on icon "button" at bounding box center [577, 10] width 5 height 6
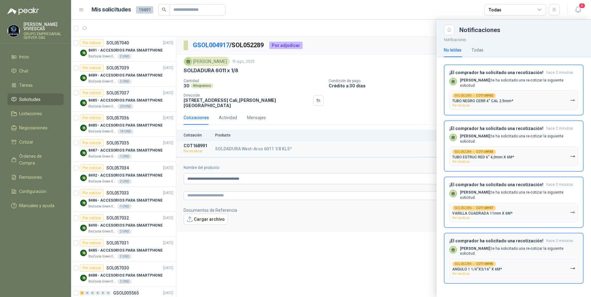
click at [487, 272] on p "ANGULO 1 1/4"X3/16" X 6M*" at bounding box center [477, 269] width 50 height 4
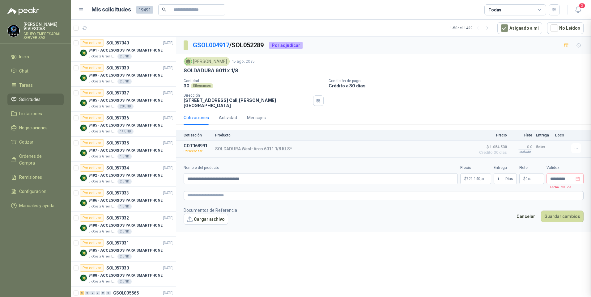
scroll to position [0, 0]
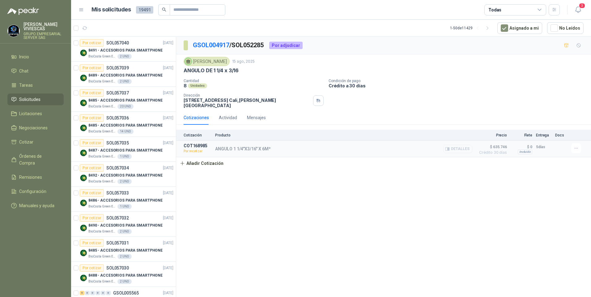
click at [458, 149] on button "Detalles" at bounding box center [457, 149] width 29 height 8
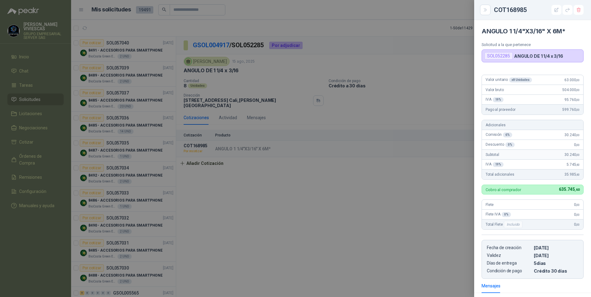
click at [375, 225] on div at bounding box center [295, 148] width 591 height 297
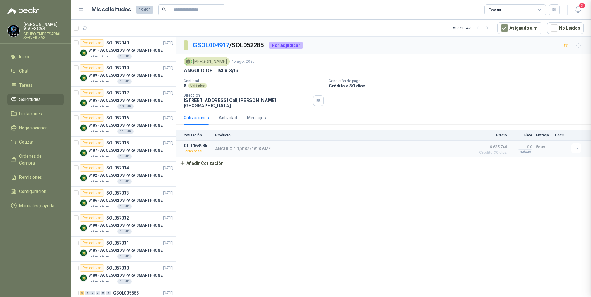
scroll to position [84, 0]
click at [576, 148] on icon "button" at bounding box center [575, 148] width 5 height 5
click at [547, 134] on button "Re-cotizar" at bounding box center [563, 135] width 49 height 10
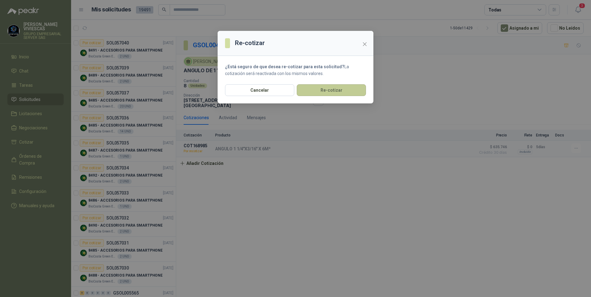
click at [323, 86] on button "Re-cotizar" at bounding box center [331, 90] width 69 height 12
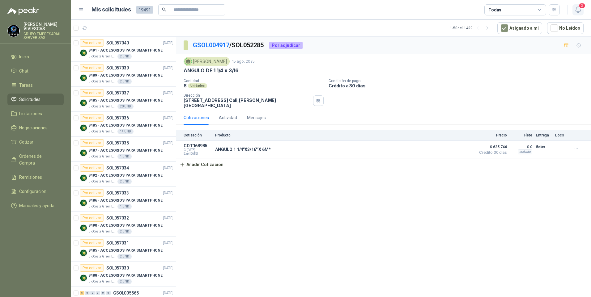
click at [577, 13] on icon "button" at bounding box center [577, 10] width 5 height 6
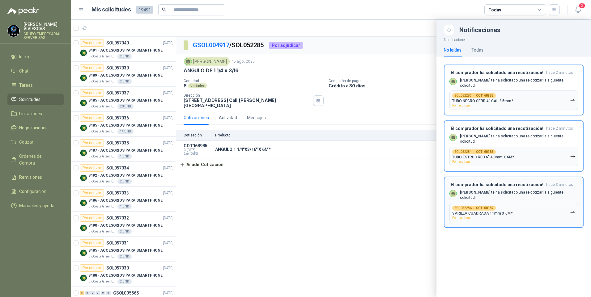
click at [510, 213] on button "SOL052286 → COT168987 VARILLA CUADRADA 11mm X 6M* Por recotizar" at bounding box center [513, 212] width 129 height 19
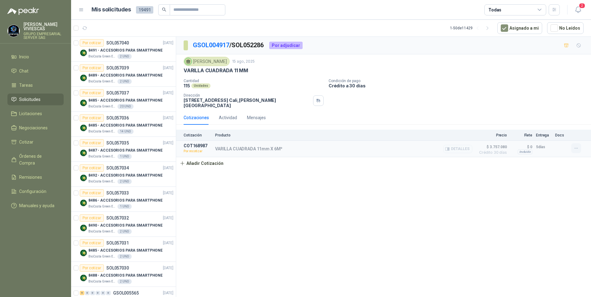
click at [573, 149] on icon "button" at bounding box center [575, 148] width 5 height 5
click at [550, 136] on button "Re-cotizar" at bounding box center [563, 135] width 49 height 10
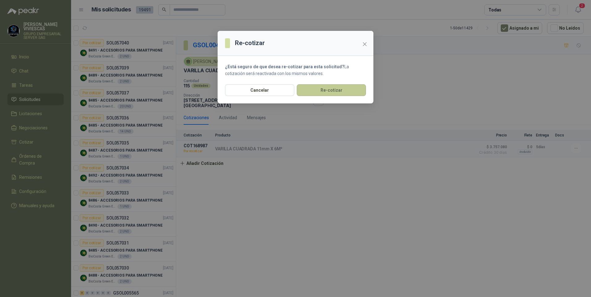
click at [328, 90] on button "Re-cotizar" at bounding box center [331, 90] width 69 height 12
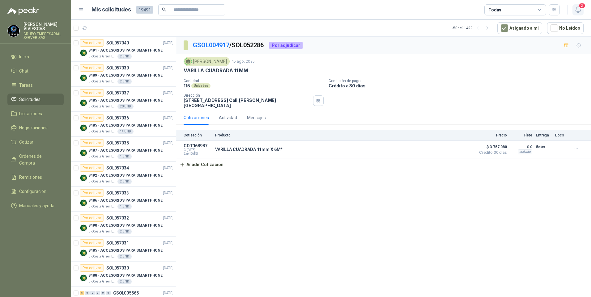
click at [578, 9] on icon "button" at bounding box center [578, 10] width 8 height 8
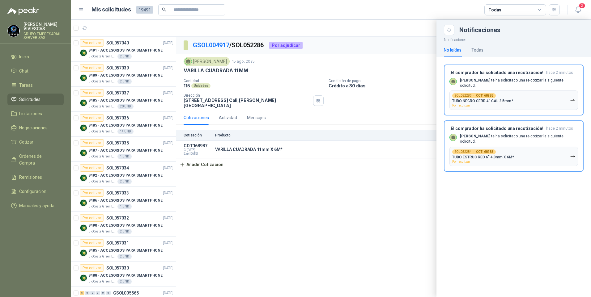
click at [498, 156] on div "SOL052284 → COT168983 TUBO ESTRUC RED 6" 4,0mm X 6M* Por recotizar" at bounding box center [483, 157] width 62 height 14
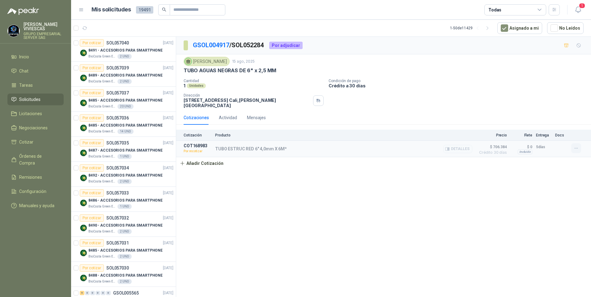
click at [572, 151] on button "button" at bounding box center [576, 148] width 10 height 10
click at [545, 135] on button "Re-cotizar" at bounding box center [563, 135] width 49 height 10
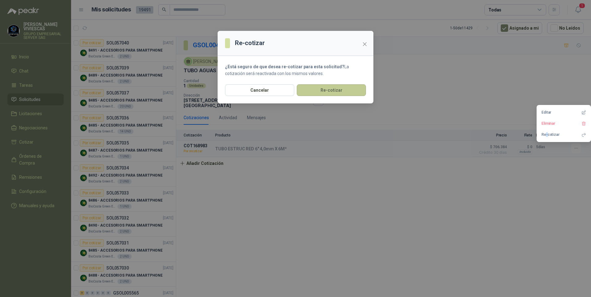
click at [333, 93] on button "Re-cotizar" at bounding box center [331, 90] width 69 height 12
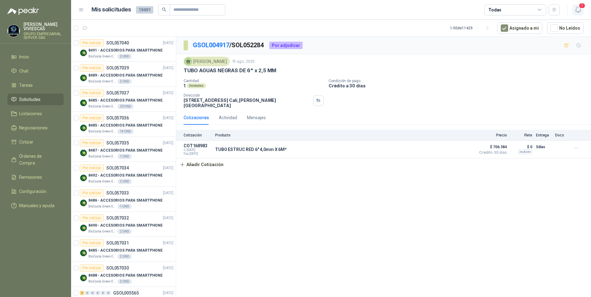
click at [577, 11] on icon "button" at bounding box center [578, 10] width 8 height 8
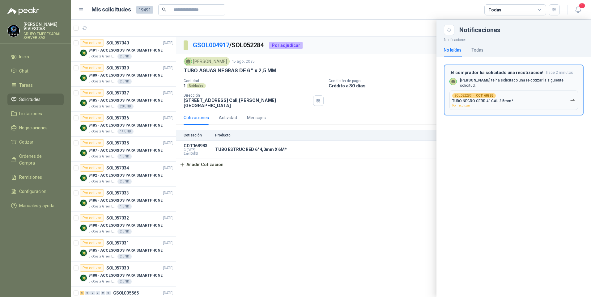
click at [577, 100] on button "SOL052283 → COT168982 TUBO NEGRO CERR 4" CAL 2.5mm* Por recotizar" at bounding box center [513, 100] width 129 height 19
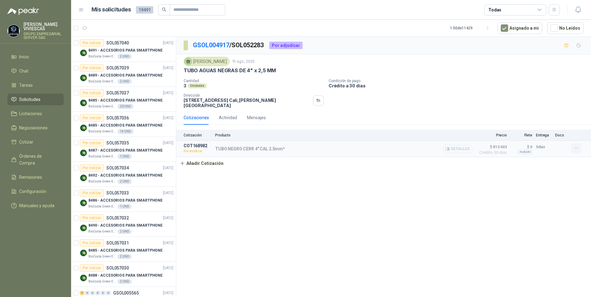
click at [573, 149] on icon "button" at bounding box center [575, 148] width 5 height 5
click at [547, 133] on button "Re-cotizar" at bounding box center [563, 135] width 49 height 10
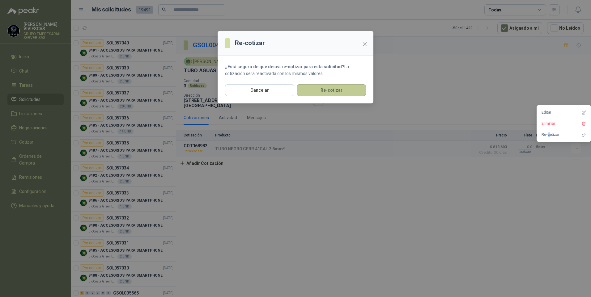
click at [319, 94] on button "Re-cotizar" at bounding box center [331, 90] width 69 height 12
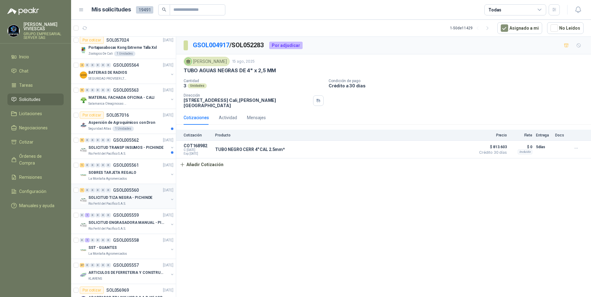
scroll to position [185, 0]
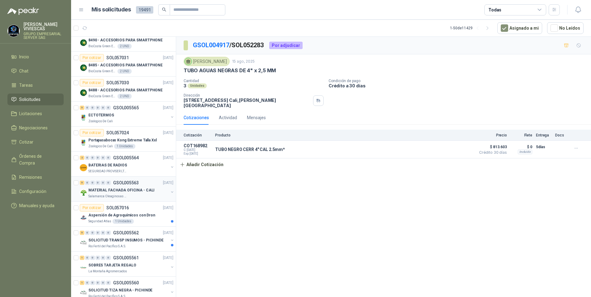
click at [114, 188] on p "MATERIAL FACHADA OFICINA - CALI" at bounding box center [121, 191] width 66 height 6
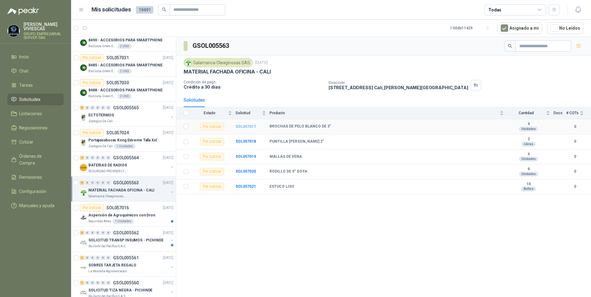
click at [246, 128] on b "SOL057017" at bounding box center [245, 126] width 20 height 4
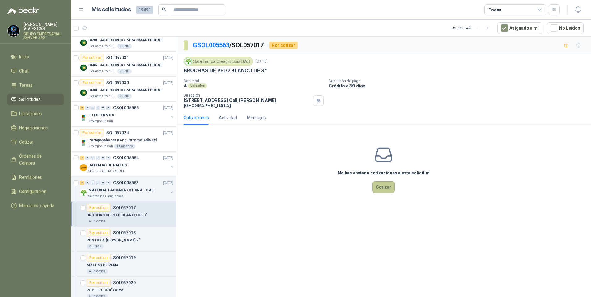
click at [389, 181] on button "Cotizar" at bounding box center [383, 187] width 22 height 12
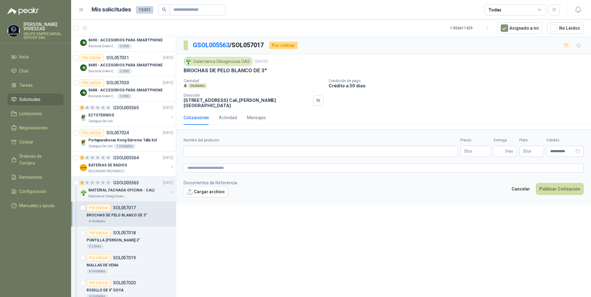
click at [209, 155] on form "**********" at bounding box center [383, 167] width 415 height 75
click at [205, 147] on input "Nombre del producto" at bounding box center [320, 151] width 274 height 11
click at [186, 138] on label "Nombre del producto" at bounding box center [320, 140] width 274 height 6
click at [186, 146] on input "Nombre del producto" at bounding box center [320, 151] width 274 height 11
click at [204, 146] on input "Nombre del producto" at bounding box center [320, 151] width 274 height 11
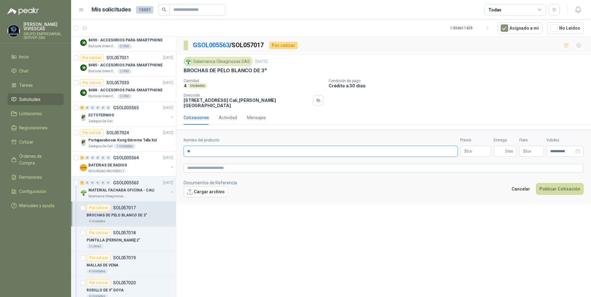
type input "*"
click at [206, 146] on input "**********" at bounding box center [320, 151] width 274 height 11
click at [205, 146] on input "**********" at bounding box center [320, 151] width 274 height 11
click at [206, 147] on input "**********" at bounding box center [320, 151] width 274 height 11
click at [208, 146] on input "**********" at bounding box center [320, 151] width 274 height 11
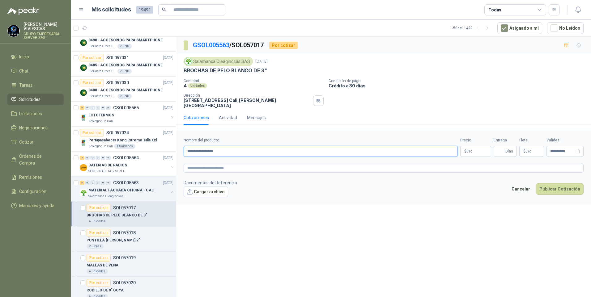
click at [229, 148] on input "**********" at bounding box center [320, 151] width 274 height 11
click at [227, 146] on input "**********" at bounding box center [320, 151] width 274 height 11
click at [267, 146] on input "**********" at bounding box center [320, 151] width 274 height 11
type input "**********"
click at [471, 141] on div "Precio $ 0 ,00" at bounding box center [475, 146] width 31 height 19
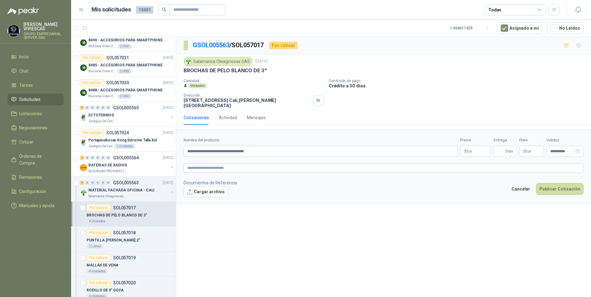
click at [468, 146] on body "RODRIGO VIVIESCAS GRUPO EMPRESARIAL SERVER SAS Inicio Chat Tareas Solicitudes L…" at bounding box center [295, 148] width 591 height 297
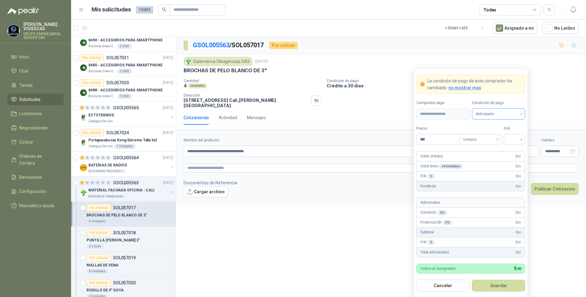
click at [495, 111] on span "Anticipado" at bounding box center [498, 113] width 46 height 9
click at [495, 138] on div "Crédito a 30 días" at bounding box center [498, 136] width 43 height 7
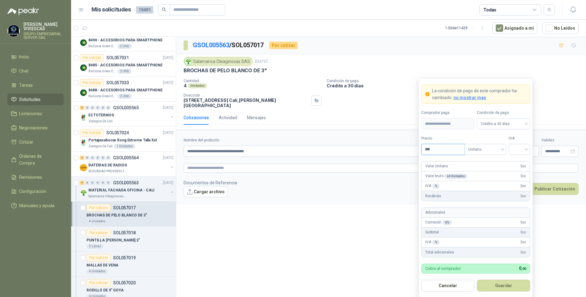
click at [448, 152] on input "***" at bounding box center [442, 149] width 43 height 11
type input "*******"
click at [518, 153] on input "search" at bounding box center [519, 148] width 14 height 9
drag, startPoint x: 522, startPoint y: 162, endPoint x: 531, endPoint y: 287, distance: 125.5
click at [520, 162] on div "19%" at bounding box center [518, 162] width 11 height 7
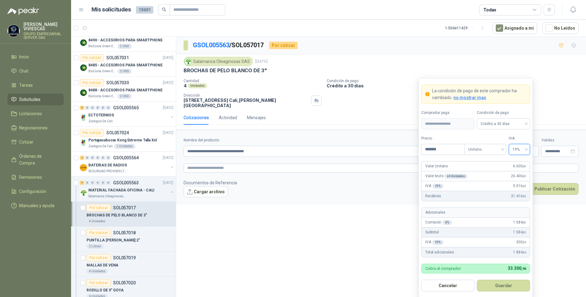
click at [502, 288] on button "Guardar" at bounding box center [503, 286] width 53 height 12
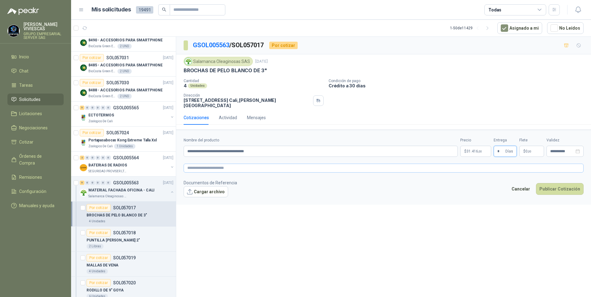
type input "*"
click at [200, 166] on textarea at bounding box center [383, 168] width 400 height 9
click at [557, 192] on button "Publicar Cotización" at bounding box center [560, 197] width 48 height 12
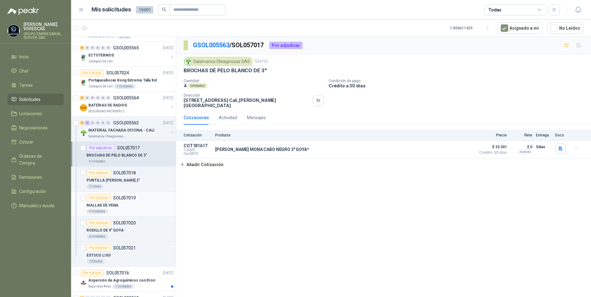
scroll to position [247, 0]
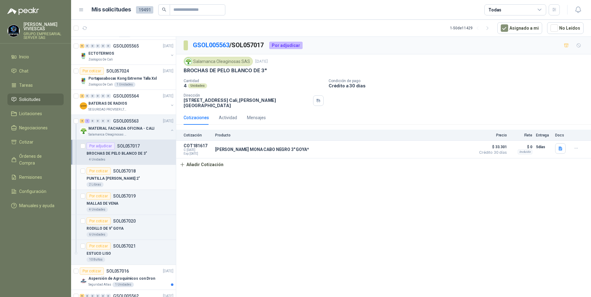
click at [118, 179] on p "PUNTILLA [PERSON_NAME] 2"" at bounding box center [112, 179] width 53 height 6
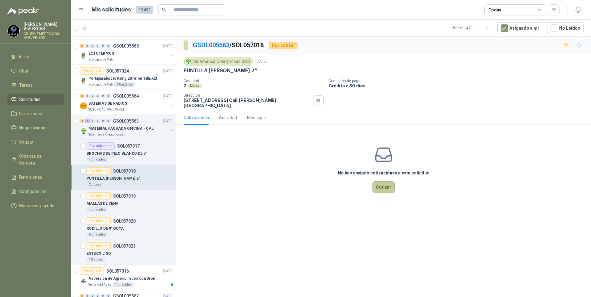
click at [381, 183] on button "Cotizar" at bounding box center [383, 187] width 22 height 12
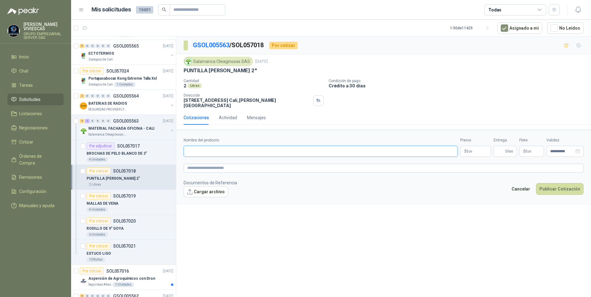
click at [191, 147] on input "Nombre del producto" at bounding box center [320, 151] width 274 height 11
click at [206, 146] on input "**********" at bounding box center [320, 151] width 274 height 11
click at [261, 147] on input "**********" at bounding box center [320, 151] width 274 height 11
drag, startPoint x: 250, startPoint y: 146, endPoint x: 261, endPoint y: 145, distance: 10.9
click at [250, 146] on input "**********" at bounding box center [320, 151] width 274 height 11
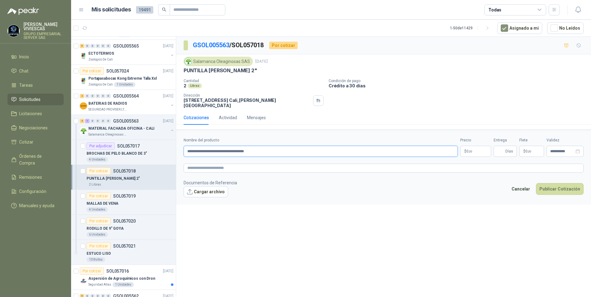
click at [269, 148] on input "**********" at bounding box center [320, 151] width 274 height 11
type input "**********"
click at [197, 199] on link "image.png" at bounding box center [209, 202] width 41 height 6
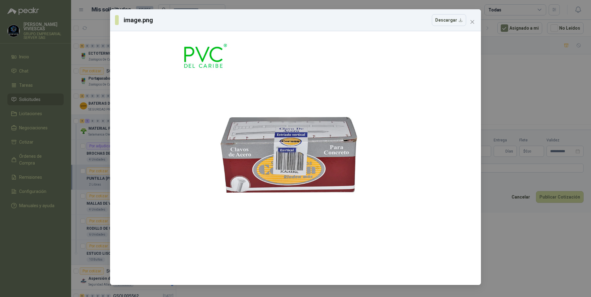
click at [550, 261] on div "image.png Descargar" at bounding box center [295, 148] width 591 height 297
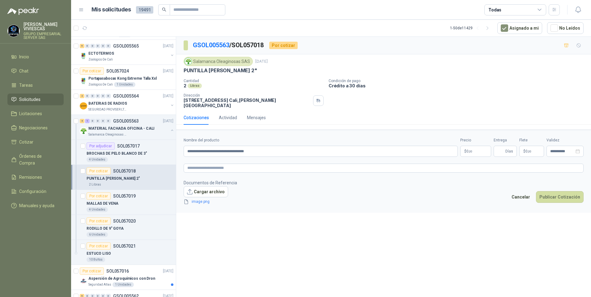
click at [475, 146] on body "RODRIGO VIVIESCAS GRUPO EMPRESARIAL SERVER SAS Inicio Chat Tareas Solicitudes L…" at bounding box center [295, 148] width 591 height 297
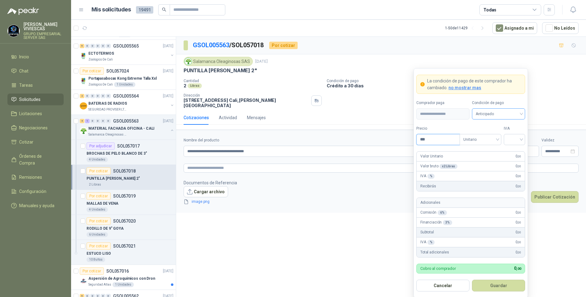
click at [488, 113] on span "Anticipado" at bounding box center [498, 113] width 46 height 9
click at [487, 137] on div "Crédito a 30 días" at bounding box center [498, 136] width 43 height 7
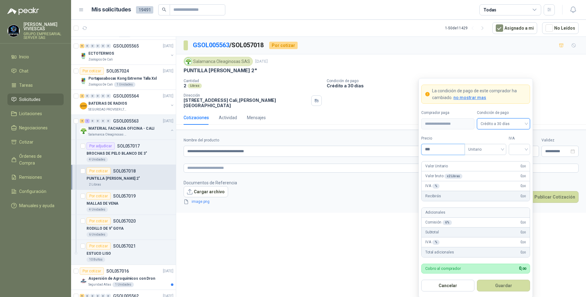
drag, startPoint x: 449, startPoint y: 146, endPoint x: 446, endPoint y: 148, distance: 3.9
click at [448, 147] on input "***" at bounding box center [442, 149] width 43 height 11
type input "*******"
click at [523, 150] on input "search" at bounding box center [519, 148] width 14 height 9
click at [520, 159] on div "19%" at bounding box center [518, 162] width 11 height 7
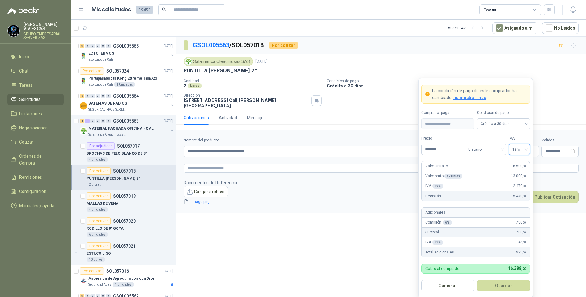
drag, startPoint x: 498, startPoint y: 285, endPoint x: 500, endPoint y: 268, distance: 17.7
click at [497, 286] on button "Guardar" at bounding box center [503, 286] width 53 height 12
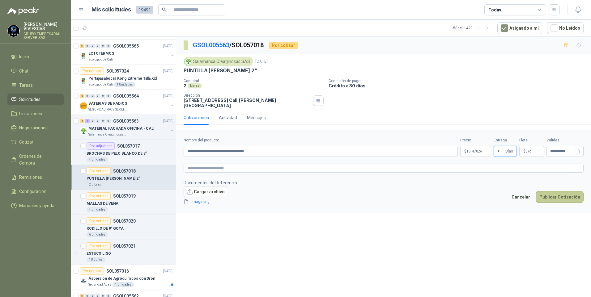
type input "*"
click at [563, 191] on button "Publicar Cotización" at bounding box center [560, 197] width 48 height 12
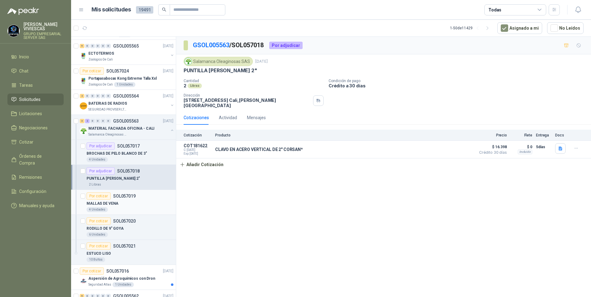
click at [109, 204] on p "MALLAS DE VENA" at bounding box center [102, 204] width 32 height 6
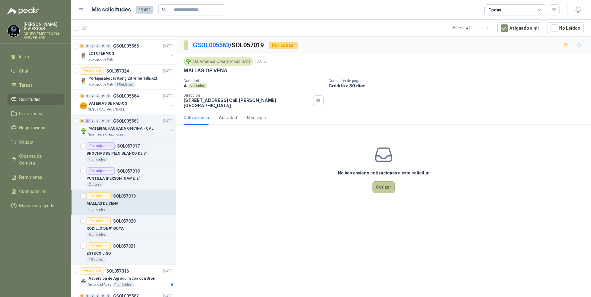
click at [383, 186] on button "Cotizar" at bounding box center [383, 187] width 22 height 12
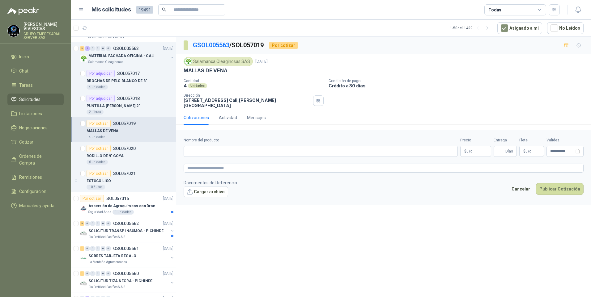
scroll to position [309, 0]
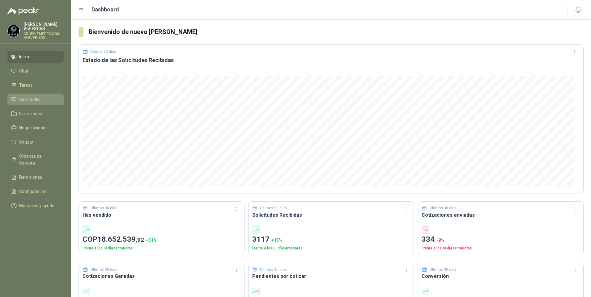
click at [25, 104] on link "Solicitudes" at bounding box center [35, 100] width 56 height 12
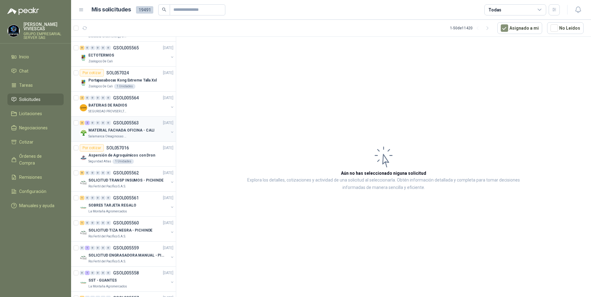
scroll to position [31, 0]
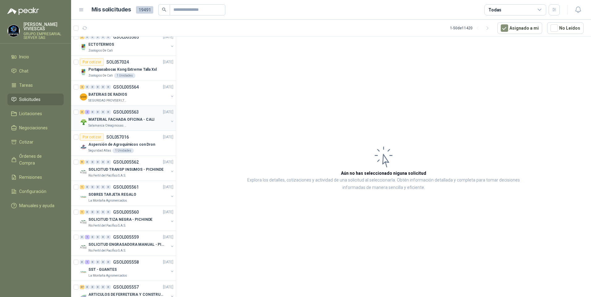
click at [108, 119] on p "MATERIAL FACHADA OFICINA - CALI" at bounding box center [121, 120] width 66 height 6
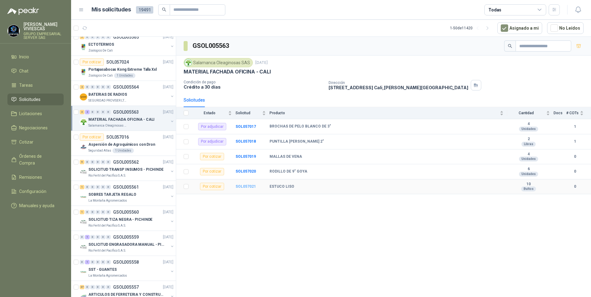
click at [245, 188] on b "SOL057021" at bounding box center [245, 186] width 20 height 4
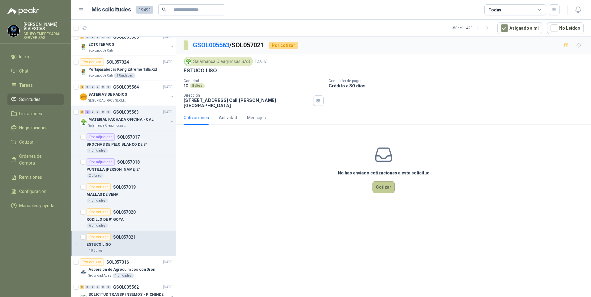
click at [382, 183] on button "Cotizar" at bounding box center [383, 187] width 22 height 12
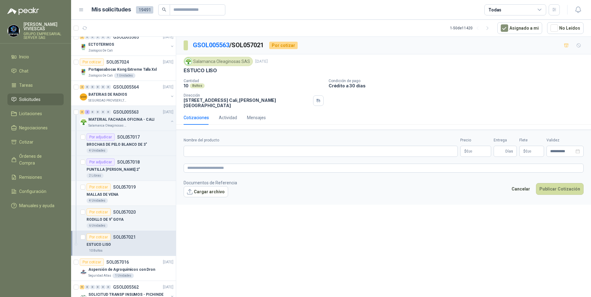
click at [103, 193] on p "MALLAS DE VENA" at bounding box center [102, 195] width 32 height 6
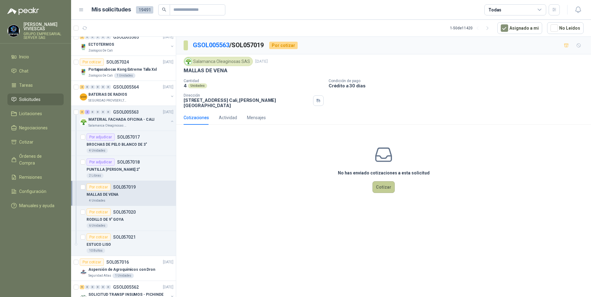
click at [379, 187] on button "Cotizar" at bounding box center [383, 187] width 22 height 12
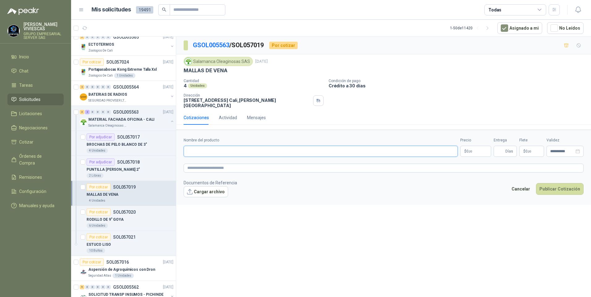
click at [202, 146] on input "Nombre del producto" at bounding box center [320, 151] width 274 height 11
type input "*"
type input "**********"
click at [466, 146] on body "[PERSON_NAME] GRUPO EMPRESARIAL SERVER SAS Inicio Chat Tareas Solicitudes Licit…" at bounding box center [295, 148] width 591 height 297
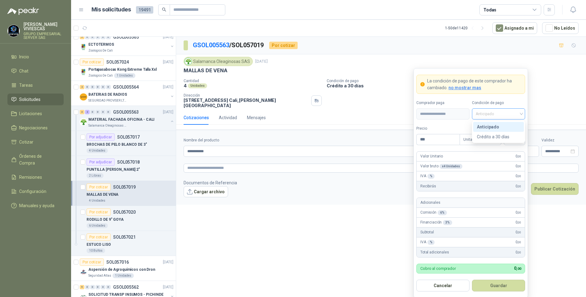
click at [490, 113] on span "Anticipado" at bounding box center [498, 113] width 46 height 9
click at [495, 138] on div "Crédito a 30 días" at bounding box center [498, 136] width 43 height 7
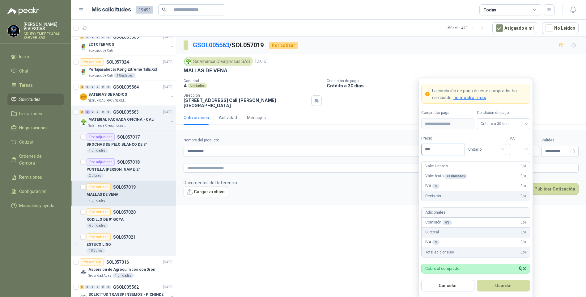
click at [452, 150] on input "***" at bounding box center [442, 149] width 43 height 11
type input "*******"
click at [477, 280] on button "Guardar" at bounding box center [503, 286] width 53 height 12
click at [525, 151] on input "search" at bounding box center [519, 148] width 14 height 9
click at [517, 165] on div "19%" at bounding box center [518, 162] width 11 height 7
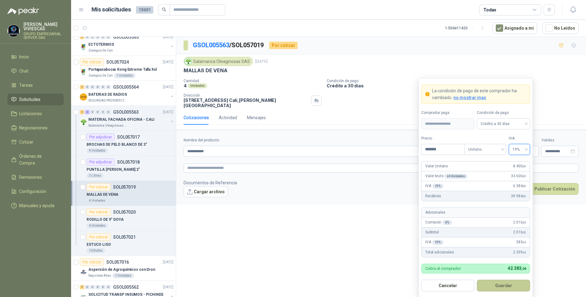
click at [499, 284] on button "Guardar" at bounding box center [503, 286] width 53 height 12
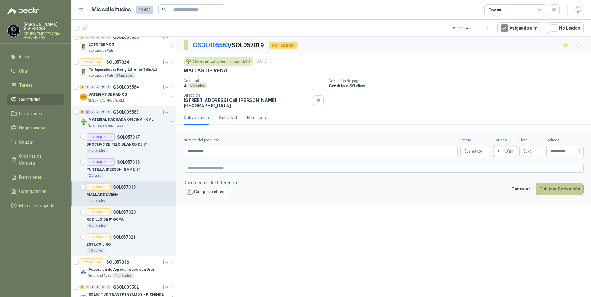
type input "*"
click at [553, 187] on button "Publicar Cotización" at bounding box center [560, 189] width 48 height 12
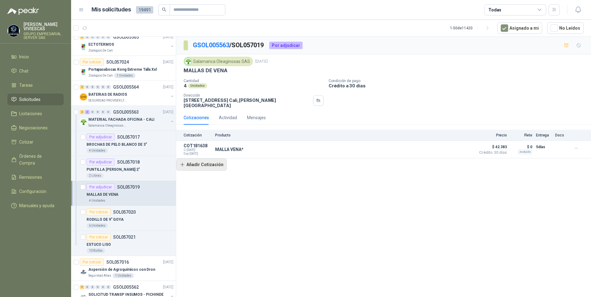
click at [205, 162] on button "Añadir Cotización" at bounding box center [201, 164] width 51 height 12
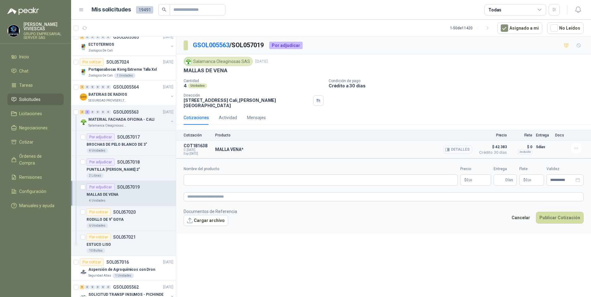
click at [255, 148] on div "MALLA VENA* Detalles" at bounding box center [343, 149] width 257 height 12
click at [577, 146] on icon "button" at bounding box center [575, 148] width 5 height 5
click at [517, 113] on div "Cotizaciones Actividad Mensajes" at bounding box center [383, 118] width 400 height 14
click at [528, 214] on button "Cancelar" at bounding box center [520, 218] width 25 height 12
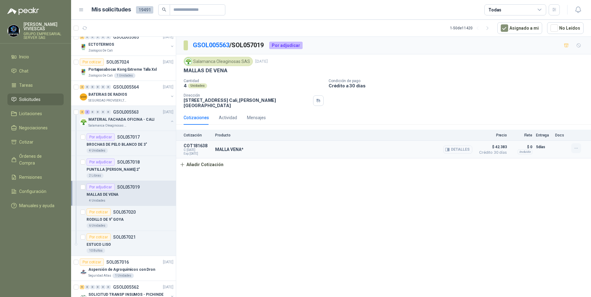
click at [575, 146] on icon "button" at bounding box center [575, 148] width 5 height 5
click at [544, 120] on button "Editar" at bounding box center [563, 119] width 49 height 10
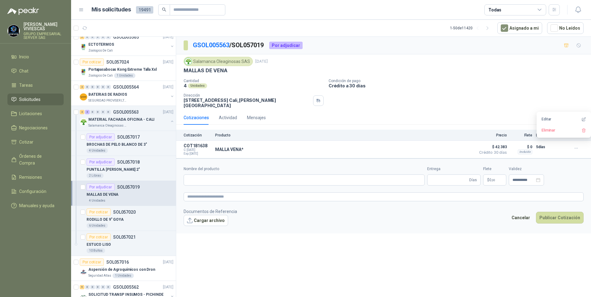
type input "**********"
type input "*"
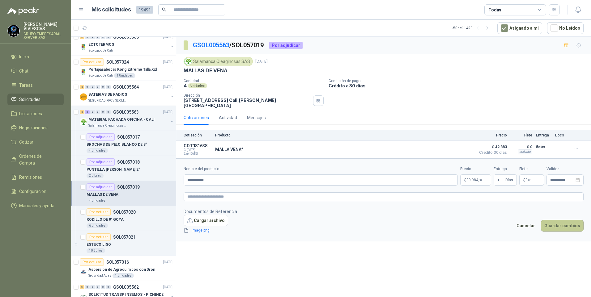
click at [557, 221] on button "Guardar cambios" at bounding box center [562, 226] width 43 height 12
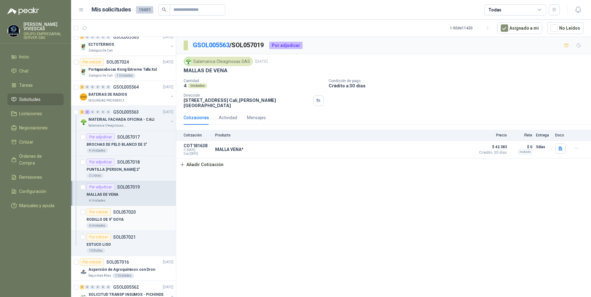
click at [111, 220] on p "RODILLO DE 9" GOYA" at bounding box center [104, 220] width 37 height 6
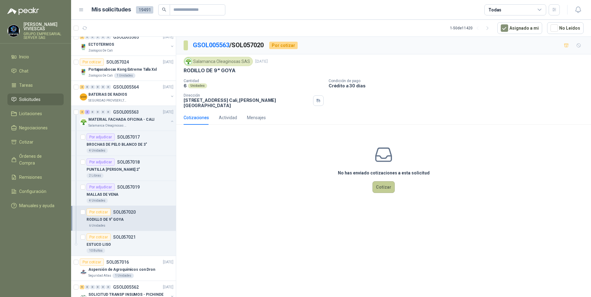
click at [377, 186] on button "Cotizar" at bounding box center [383, 187] width 22 height 12
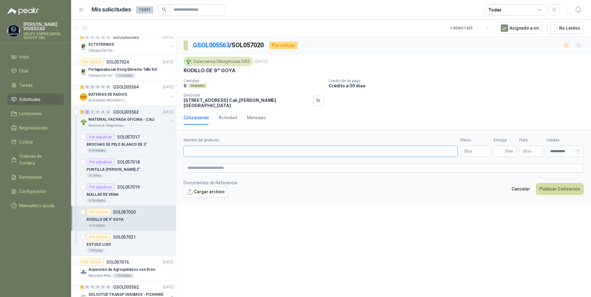
click at [205, 148] on input "Nombre del producto" at bounding box center [320, 151] width 274 height 11
click at [202, 146] on input "**********" at bounding box center [320, 151] width 274 height 11
click at [235, 146] on input "**********" at bounding box center [320, 151] width 274 height 11
type input "**********"
click at [474, 146] on p "$ 0 ,00" at bounding box center [475, 151] width 31 height 11
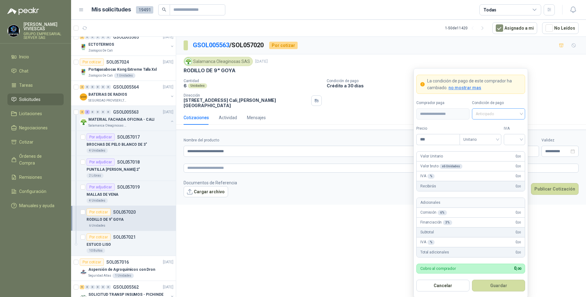
click at [488, 112] on span "Anticipado" at bounding box center [498, 113] width 46 height 9
click at [494, 137] on div "Crédito a 30 días" at bounding box center [498, 136] width 43 height 7
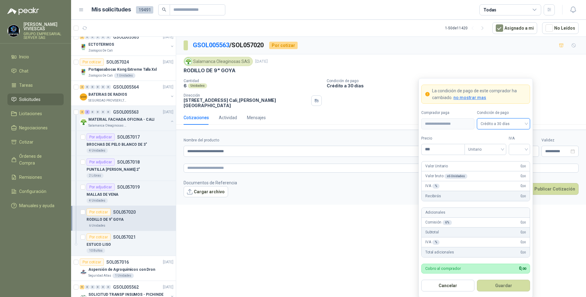
click at [437, 155] on form "**********" at bounding box center [475, 188] width 114 height 220
click at [438, 152] on input "***" at bounding box center [442, 149] width 43 height 11
type input "*******"
click at [514, 153] on input "search" at bounding box center [519, 148] width 14 height 9
click at [516, 161] on div "19%" at bounding box center [518, 162] width 11 height 7
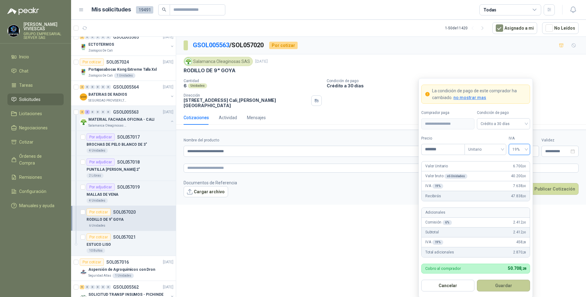
click at [494, 282] on button "Guardar" at bounding box center [503, 286] width 53 height 12
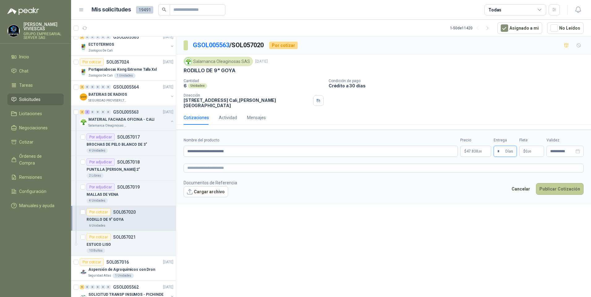
type input "*"
click at [555, 183] on button "Publicar Cotización" at bounding box center [560, 189] width 48 height 12
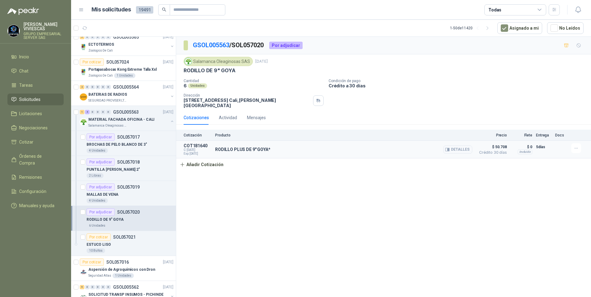
click at [581, 145] on div at bounding box center [577, 148] width 12 height 10
click at [579, 145] on button "button" at bounding box center [576, 148] width 10 height 10
click at [548, 118] on button "Editar" at bounding box center [563, 119] width 49 height 10
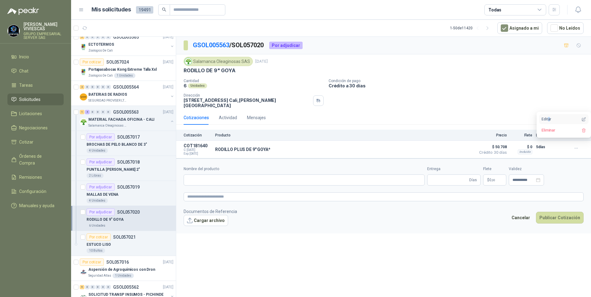
type input "**********"
type input "*"
click at [200, 192] on textarea at bounding box center [383, 196] width 400 height 9
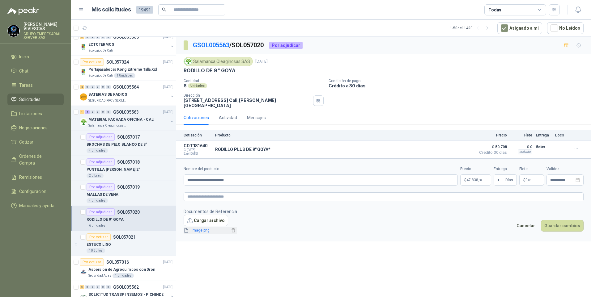
click at [198, 228] on span "image.png" at bounding box center [209, 231] width 41 height 6
click at [198, 228] on link "image.png" at bounding box center [209, 231] width 41 height 6
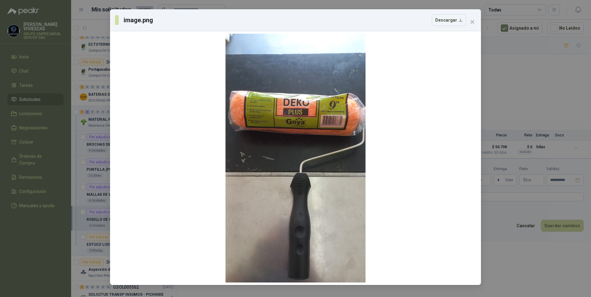
click at [508, 273] on div "image.png Descargar" at bounding box center [295, 148] width 591 height 297
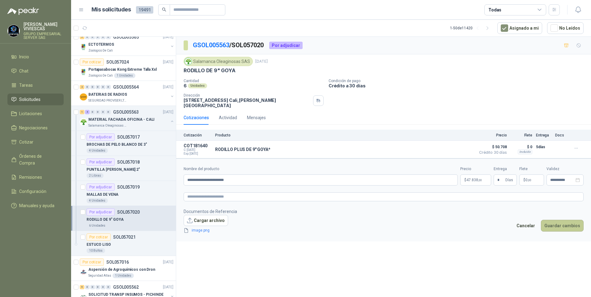
click at [564, 225] on button "Guardar cambios" at bounding box center [562, 226] width 43 height 12
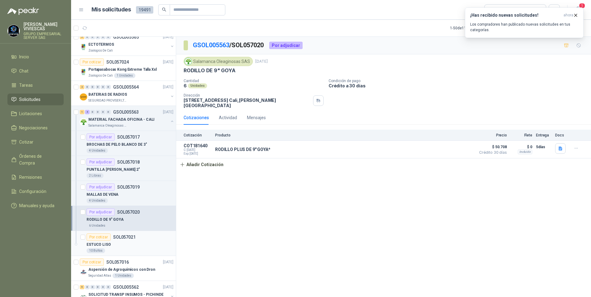
click at [107, 248] on div "ESTUCO LISO" at bounding box center [129, 244] width 87 height 7
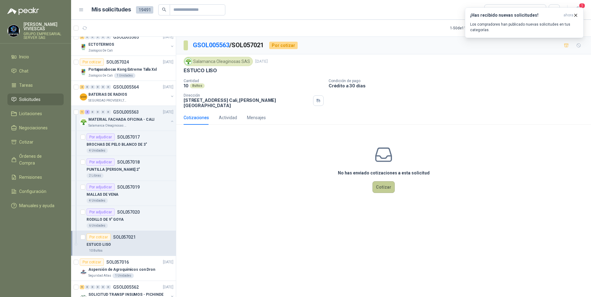
click at [384, 185] on button "Cotizar" at bounding box center [383, 187] width 22 height 12
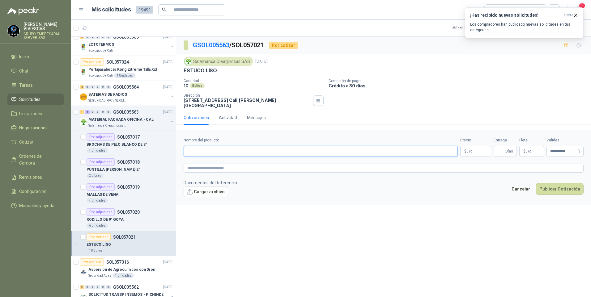
click at [216, 150] on input "Nombre del producto" at bounding box center [320, 151] width 274 height 11
click at [198, 149] on input "Nombre del producto" at bounding box center [320, 151] width 274 height 11
paste input "**********"
type input "*"
click at [230, 147] on input "**********" at bounding box center [320, 151] width 274 height 11
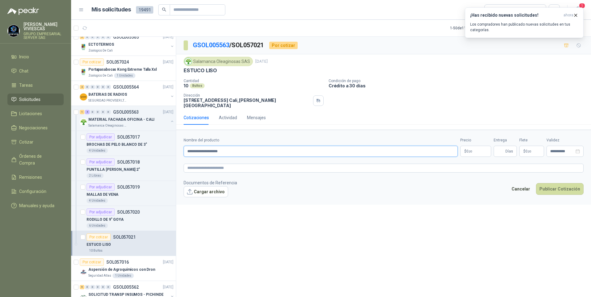
click at [230, 147] on input "**********" at bounding box center [320, 151] width 274 height 11
type input "**********"
click at [474, 143] on body "[PERSON_NAME] GRUPO EMPRESARIAL SERVER SAS Inicio Chat Tareas Solicitudes Licit…" at bounding box center [295, 148] width 591 height 297
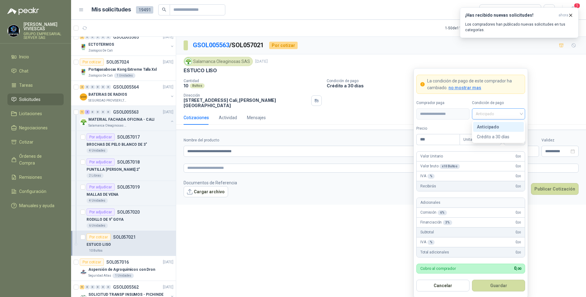
click at [497, 114] on span "Anticipado" at bounding box center [498, 113] width 46 height 9
click at [499, 134] on div "Crédito a 30 días" at bounding box center [498, 136] width 43 height 7
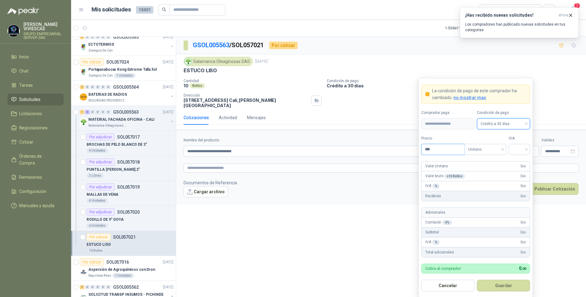
click at [437, 147] on input "***" at bounding box center [442, 149] width 43 height 11
type input "********"
click at [516, 150] on input "search" at bounding box center [519, 148] width 14 height 9
drag, startPoint x: 521, startPoint y: 161, endPoint x: 516, endPoint y: 171, distance: 11.6
click at [520, 161] on div "19%" at bounding box center [518, 162] width 11 height 7
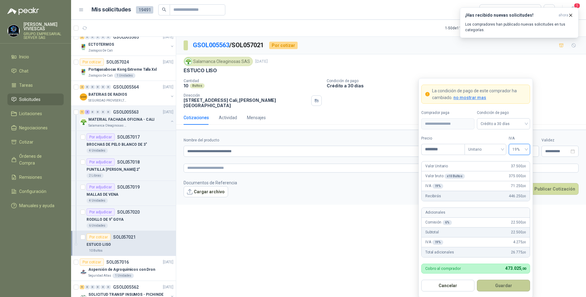
click at [511, 285] on button "Guardar" at bounding box center [503, 286] width 53 height 12
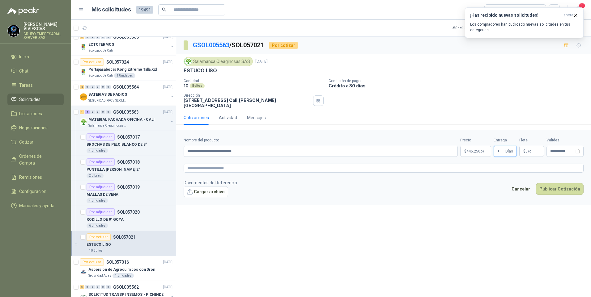
type input "*"
click at [484, 239] on div "**********" at bounding box center [383, 168] width 415 height 263
click at [101, 246] on p "ESTUCO LISO" at bounding box center [98, 245] width 24 height 6
click at [258, 150] on input "**********" at bounding box center [320, 151] width 274 height 11
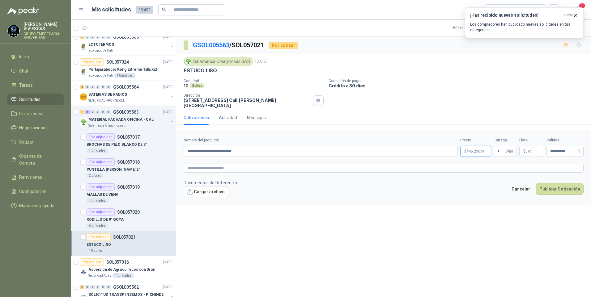
click at [475, 147] on body "[PERSON_NAME] GRUPO EMPRESARIAL SERVER SAS Inicio Chat Tareas Solicitudes Licit…" at bounding box center [295, 148] width 591 height 297
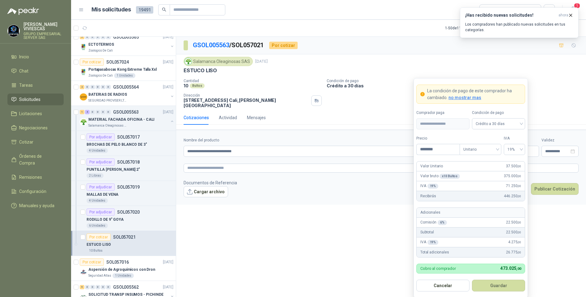
click at [564, 88] on p "Crédito a 30 días" at bounding box center [455, 85] width 257 height 5
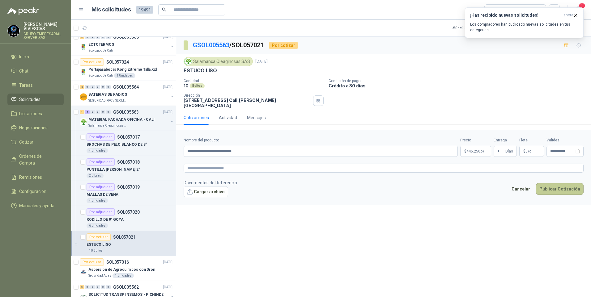
click at [550, 183] on button "Publicar Cotización" at bounding box center [560, 189] width 48 height 12
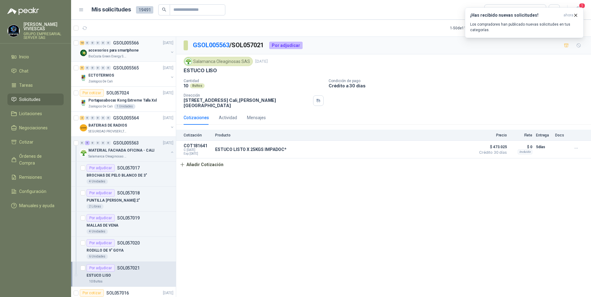
click at [103, 52] on p "accesorios para smartphone" at bounding box center [113, 51] width 50 height 6
click at [98, 75] on p "ECTOTERMOS" at bounding box center [101, 76] width 26 height 6
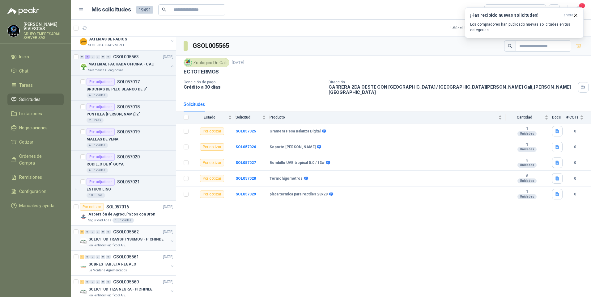
scroll to position [124, 0]
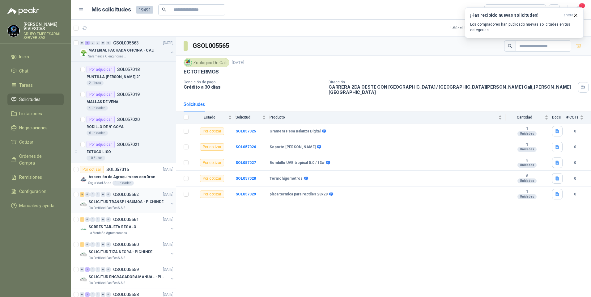
click at [110, 199] on div "SOLICITUD TRANSP INSUMOS - PICHINDE" at bounding box center [128, 201] width 80 height 7
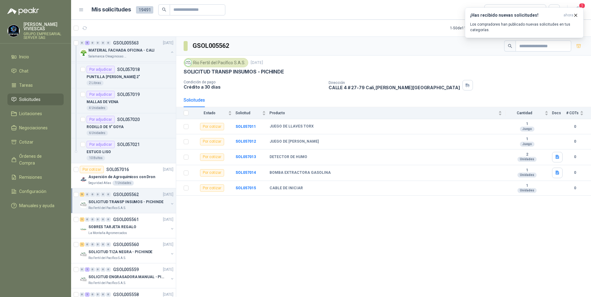
click at [105, 201] on p "SOLICITUD TRANSP INSUMOS - PICHINDE" at bounding box center [125, 202] width 75 height 6
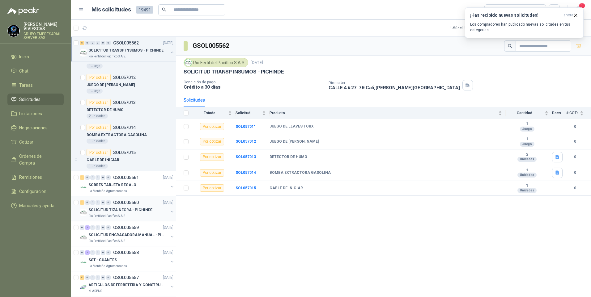
scroll to position [309, 0]
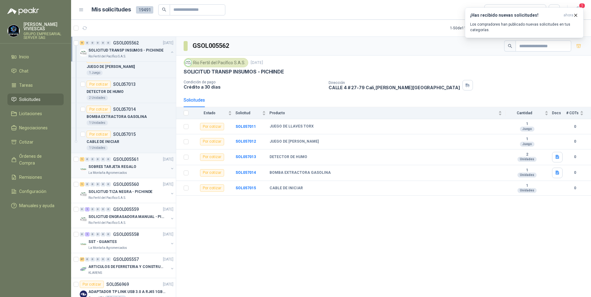
click at [101, 167] on p "SOBRES TARJETA REGALO" at bounding box center [112, 167] width 48 height 6
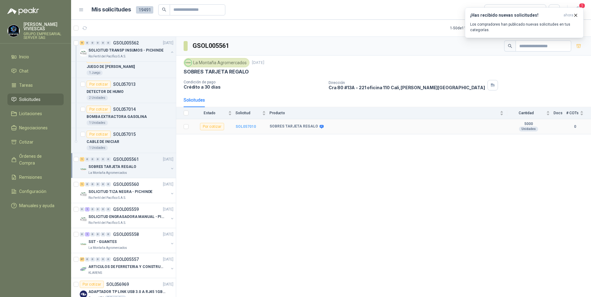
click at [249, 126] on b "SOL057010" at bounding box center [245, 126] width 20 height 4
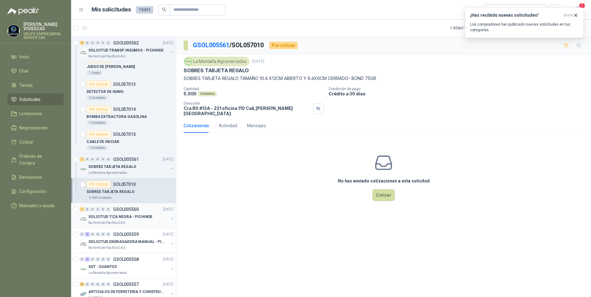
click at [108, 222] on p "Rio Fertil del Pacífico S.A.S." at bounding box center [107, 223] width 38 height 5
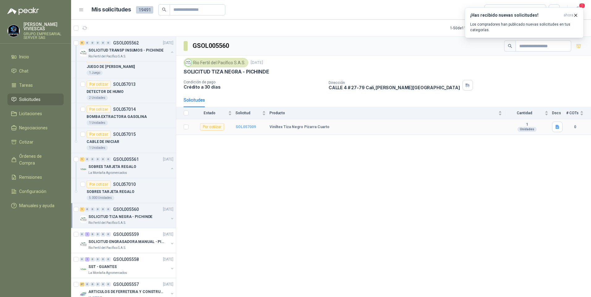
click at [243, 128] on b "SOL057009" at bounding box center [245, 127] width 20 height 4
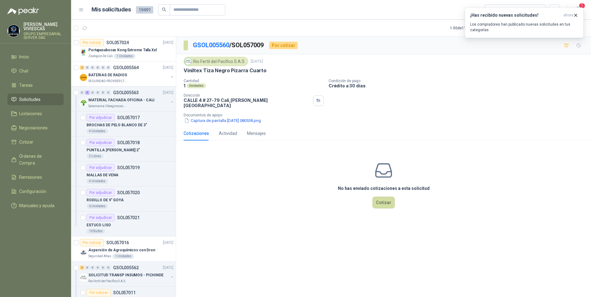
scroll to position [93, 0]
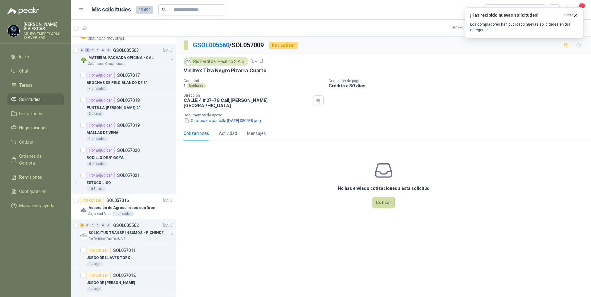
click at [33, 101] on span "Solicitudes" at bounding box center [29, 99] width 21 height 7
